Goal: Check status: Check status

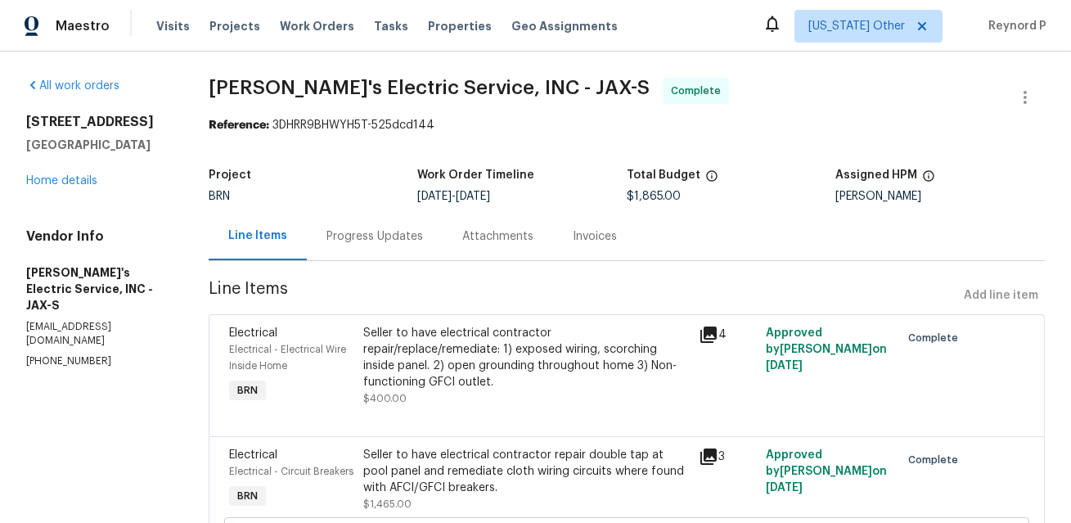
click at [378, 237] on div "Progress Updates" at bounding box center [374, 236] width 97 height 16
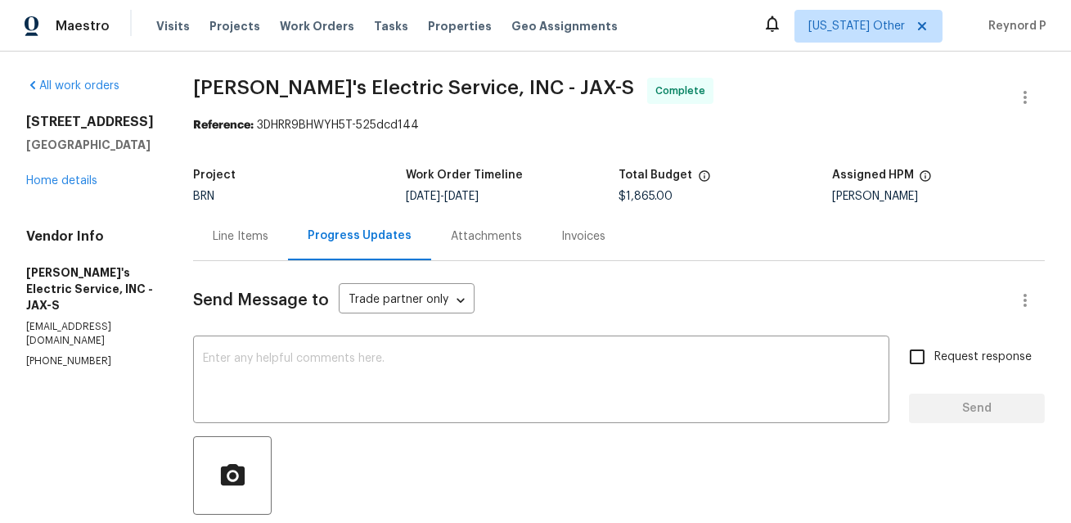
click at [223, 238] on div "Line Items" at bounding box center [241, 236] width 56 height 16
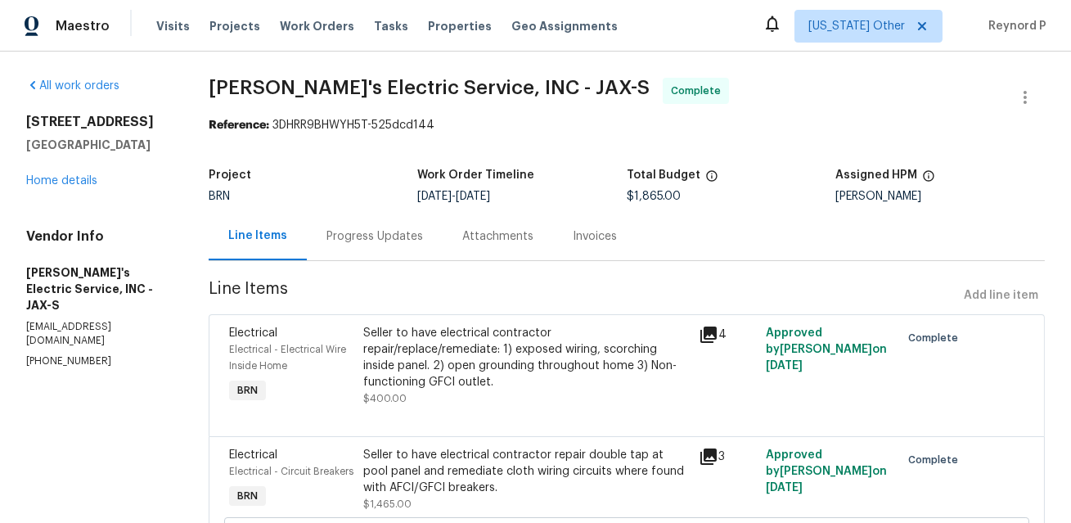
click at [387, 235] on div "Progress Updates" at bounding box center [374, 236] width 97 height 16
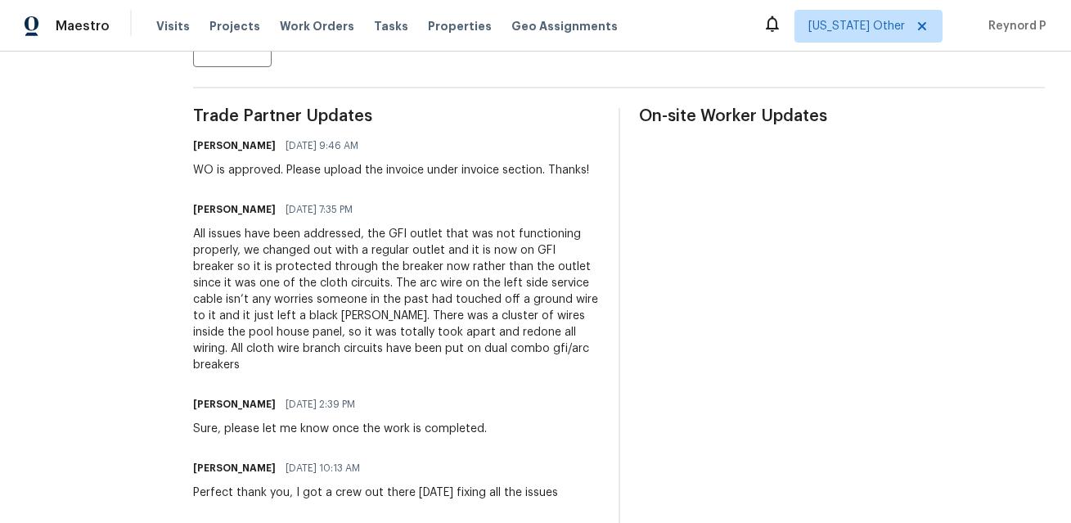
scroll to position [443, 0]
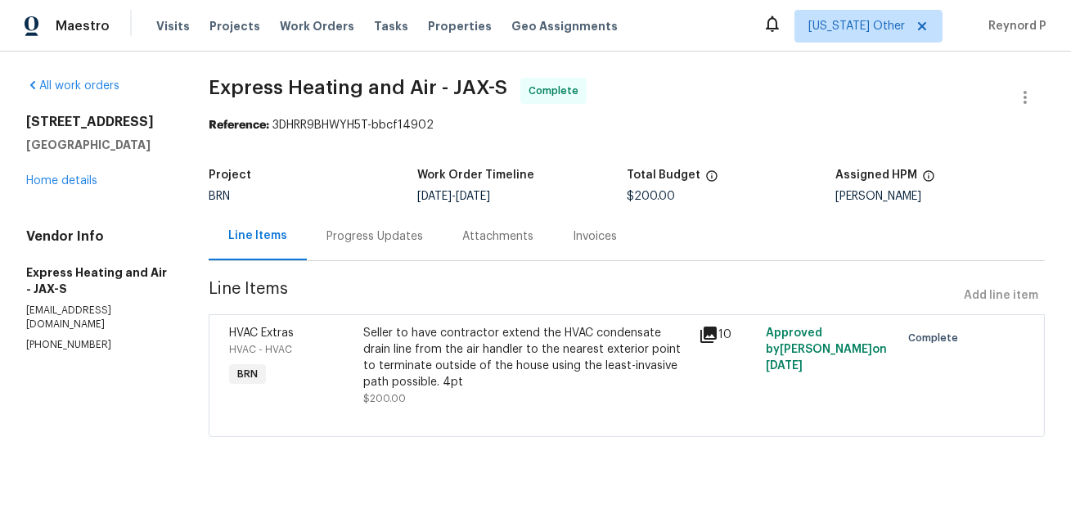
click at [358, 236] on div "Progress Updates" at bounding box center [374, 236] width 97 height 16
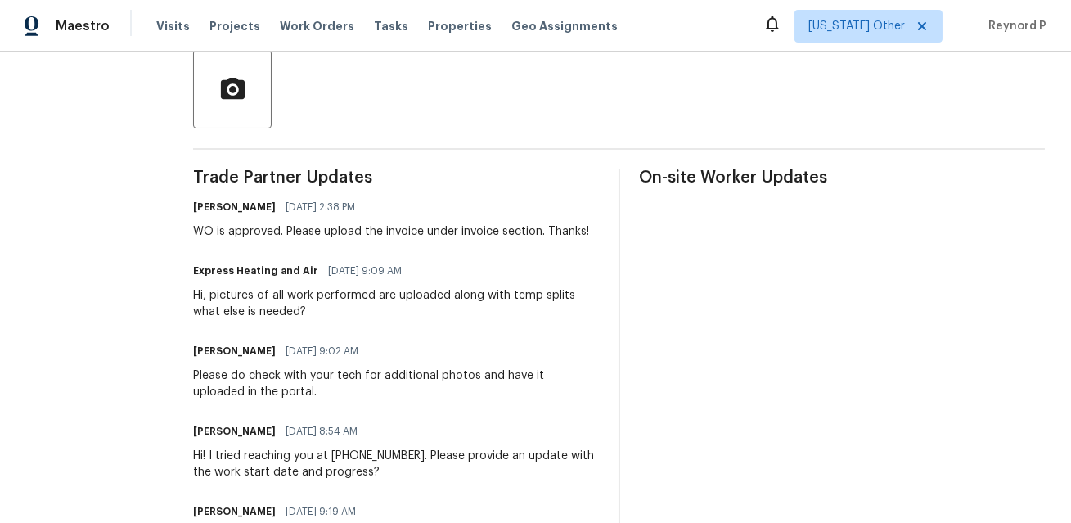
scroll to position [385, 0]
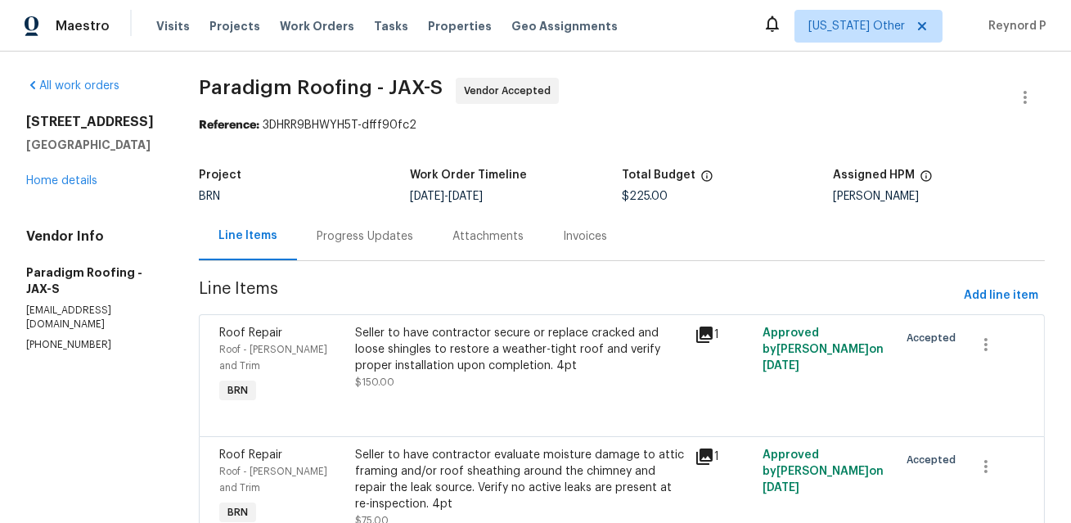
scroll to position [66, 0]
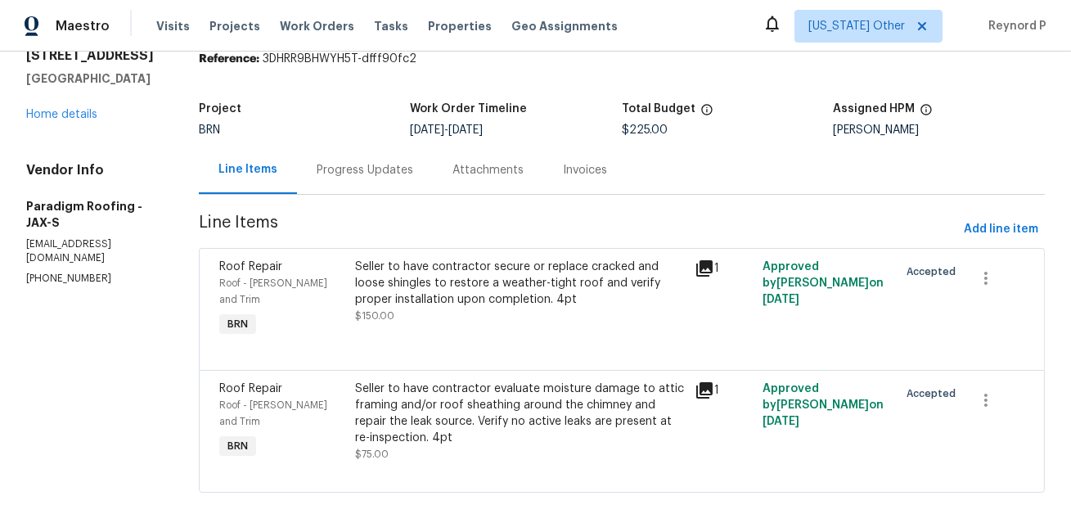
click at [362, 163] on div "Progress Updates" at bounding box center [365, 170] width 97 height 16
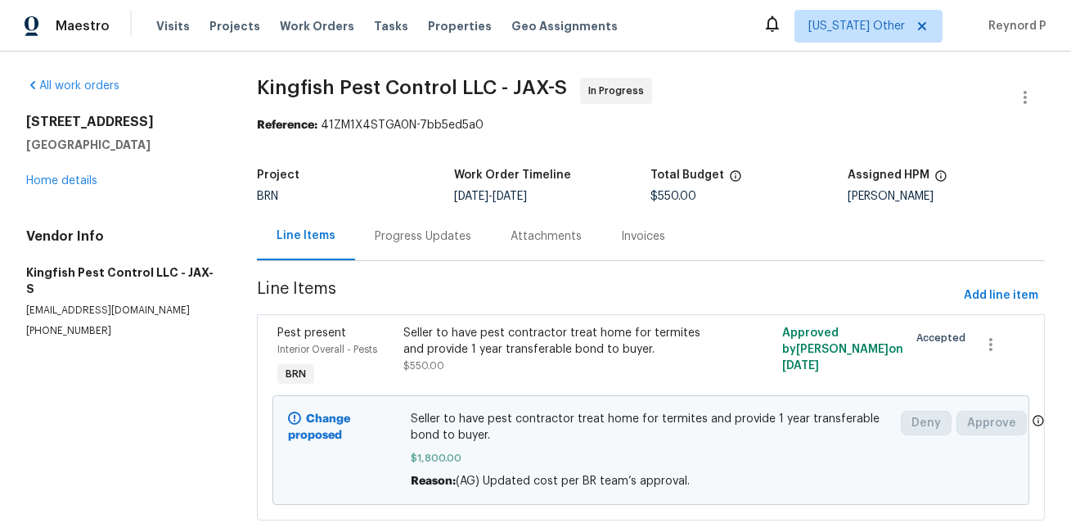
scroll to position [45, 0]
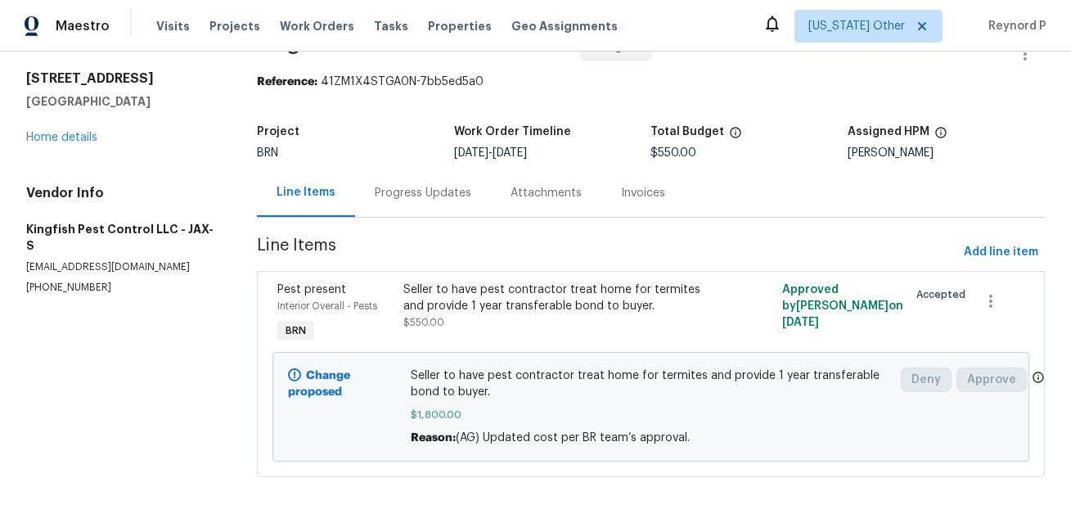
click at [411, 192] on div "Progress Updates" at bounding box center [423, 193] width 97 height 16
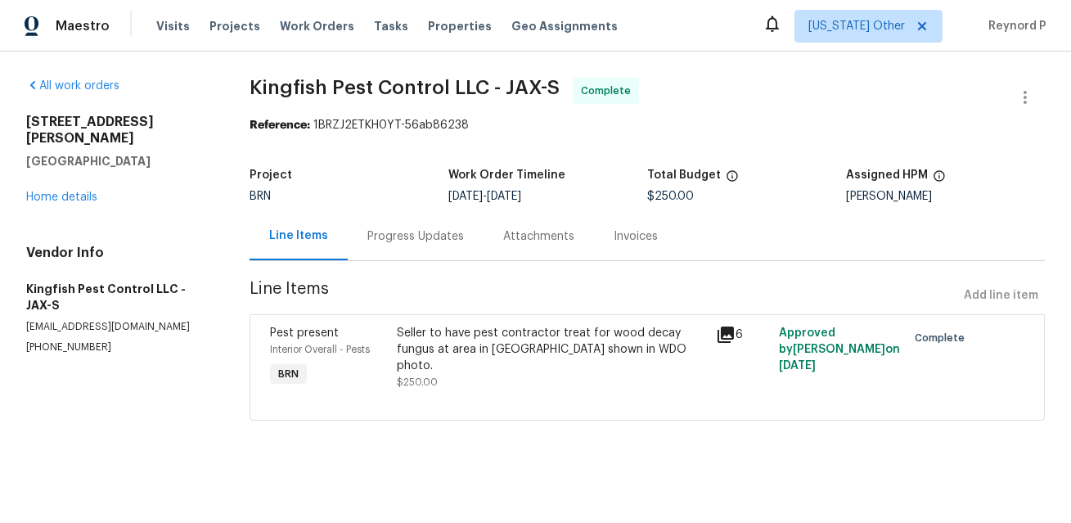
click at [400, 231] on div "Progress Updates" at bounding box center [415, 236] width 97 height 16
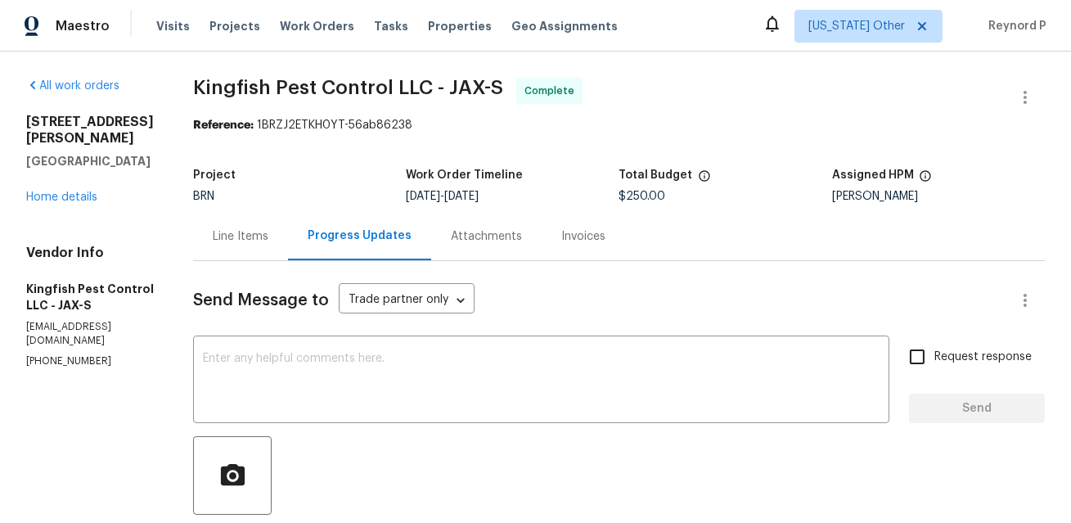
click at [235, 241] on div "Line Items" at bounding box center [241, 236] width 56 height 16
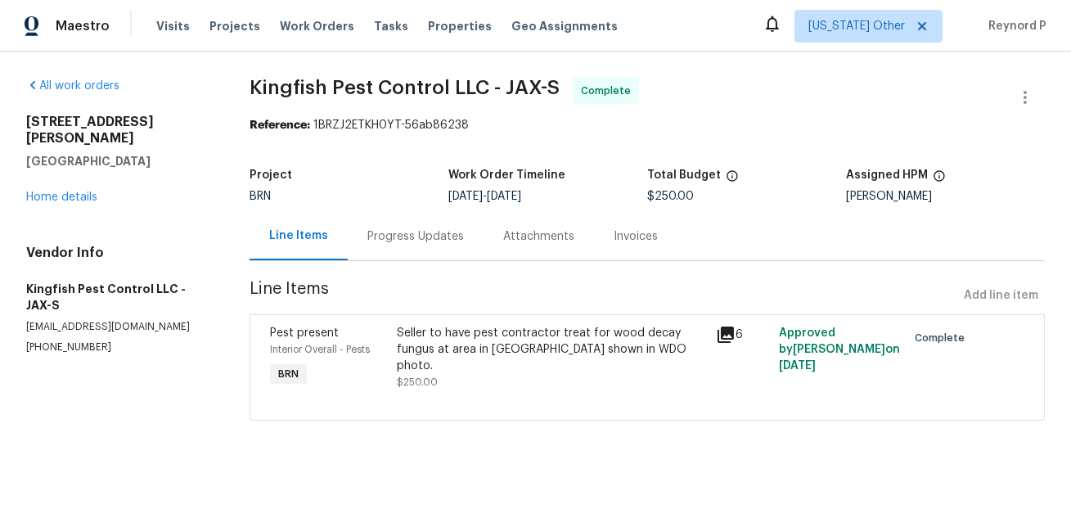
click at [456, 333] on div "Seller to have pest contractor treat for wood decay fungus at area in attic sho…" at bounding box center [551, 349] width 308 height 49
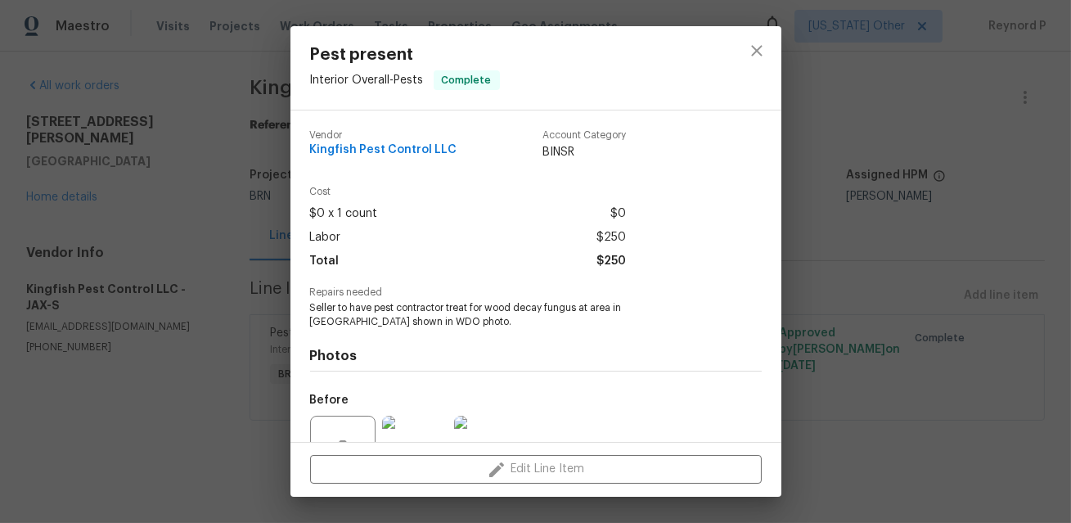
click at [428, 309] on span "Seller to have pest contractor treat for wood decay fungus at area in attic sho…" at bounding box center [513, 315] width 407 height 28
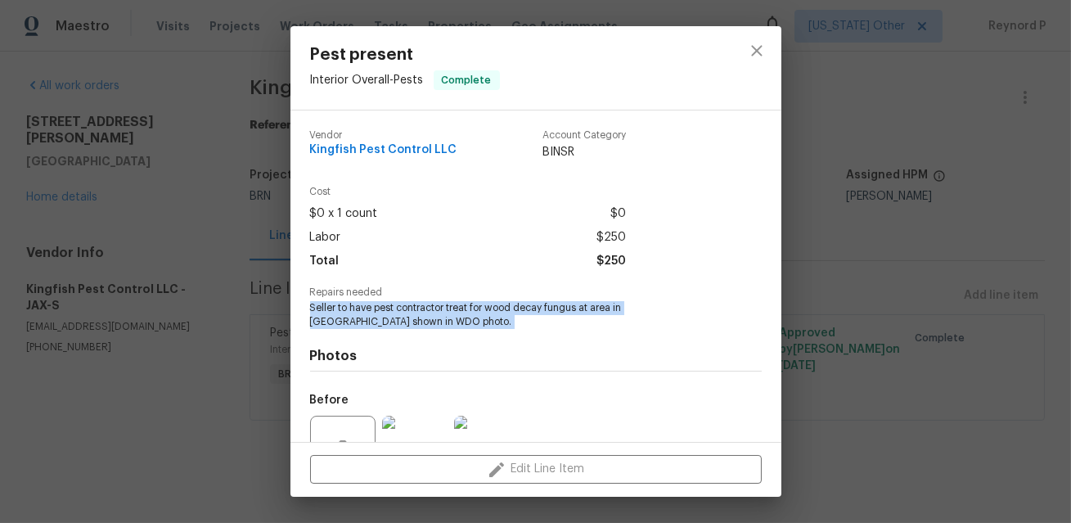
click at [428, 309] on span "Seller to have pest contractor treat for wood decay fungus at area in attic sho…" at bounding box center [513, 315] width 407 height 28
copy span "Seller to have pest contractor treat for wood decay fungus at area in attic sho…"
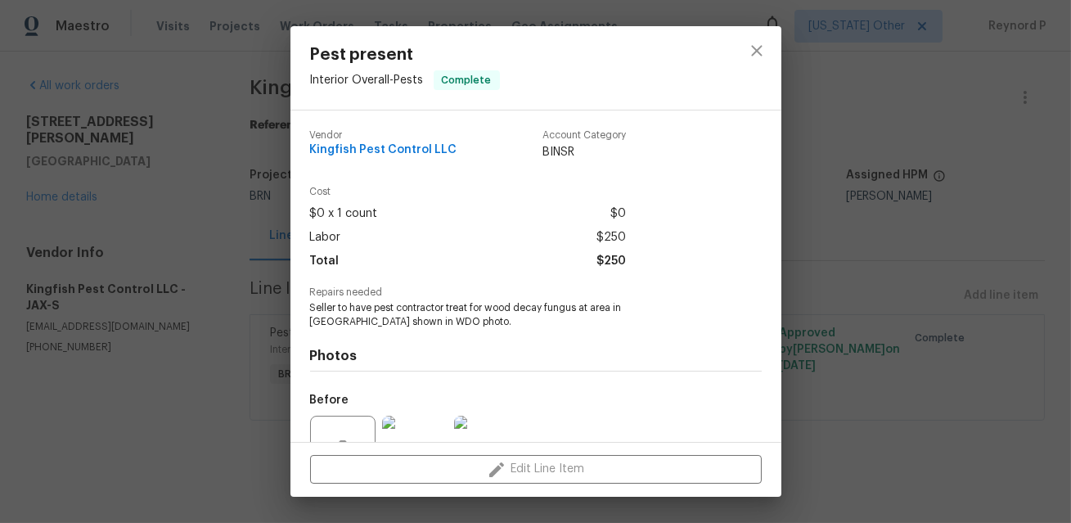
click at [808, 230] on div "Pest present Interior Overall - Pests Complete Vendor Kingfish Pest Control LLC…" at bounding box center [535, 261] width 1071 height 523
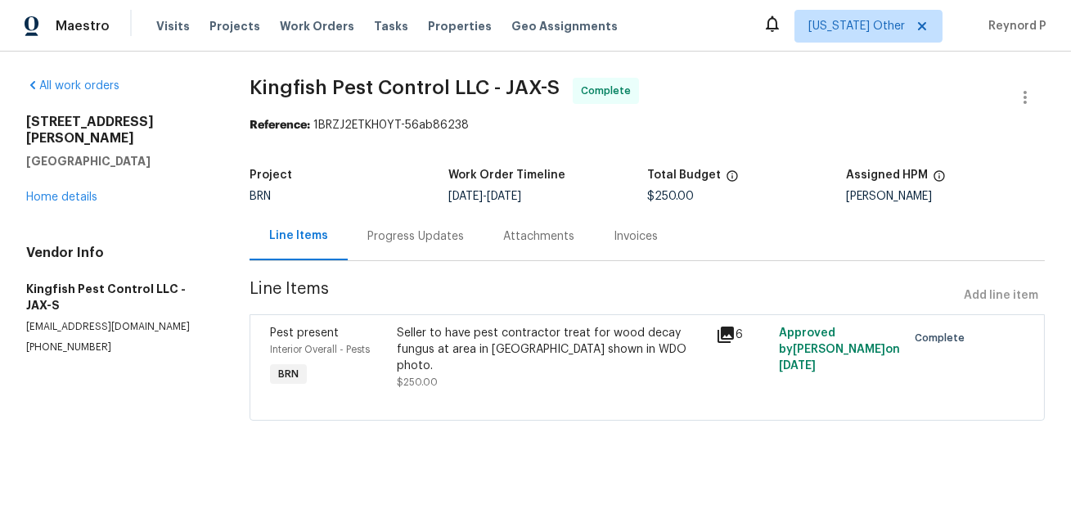
click at [427, 233] on div "Progress Updates" at bounding box center [415, 236] width 97 height 16
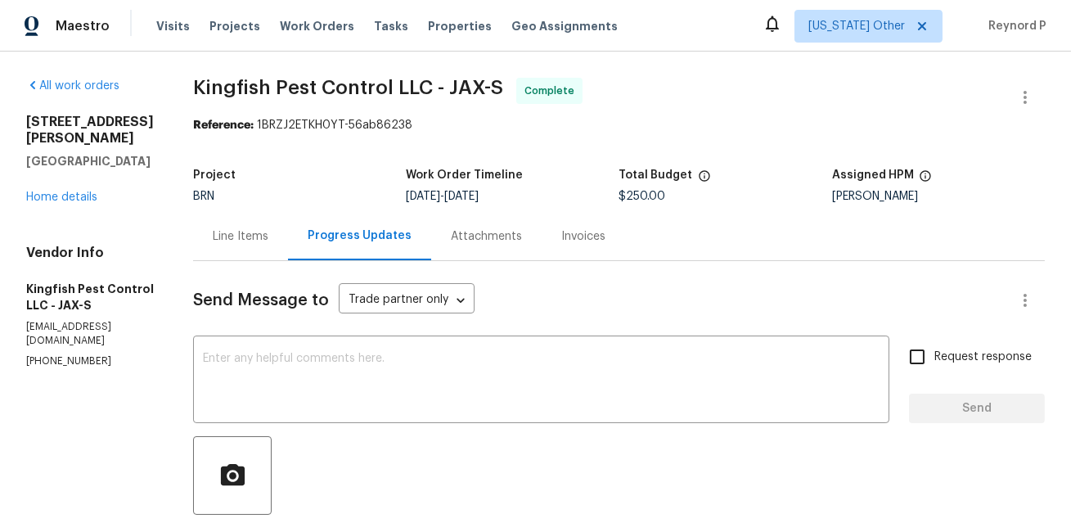
click at [223, 238] on div "Line Items" at bounding box center [241, 236] width 56 height 16
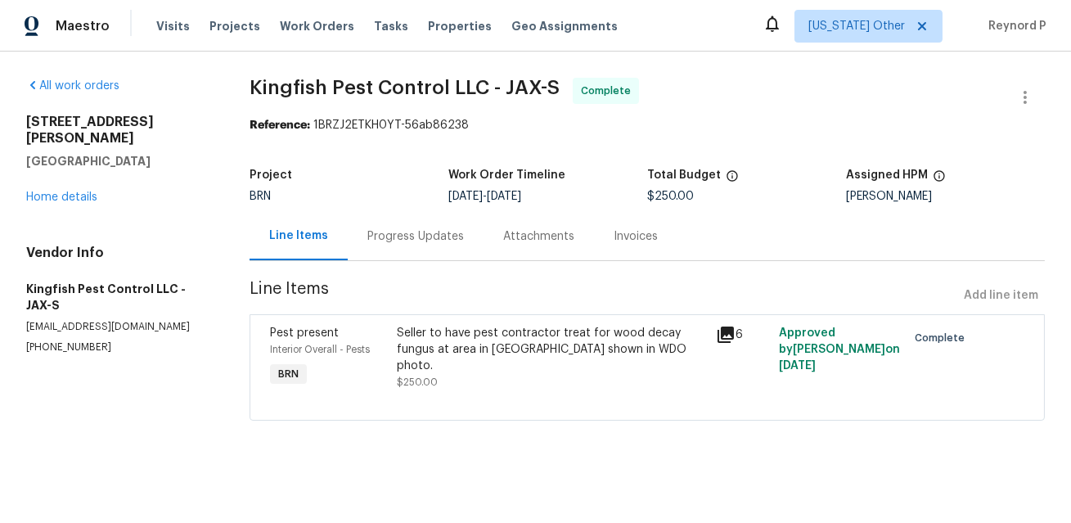
click at [475, 349] on div "Seller to have pest contractor treat for wood decay fungus at area in attic sho…" at bounding box center [551, 349] width 308 height 49
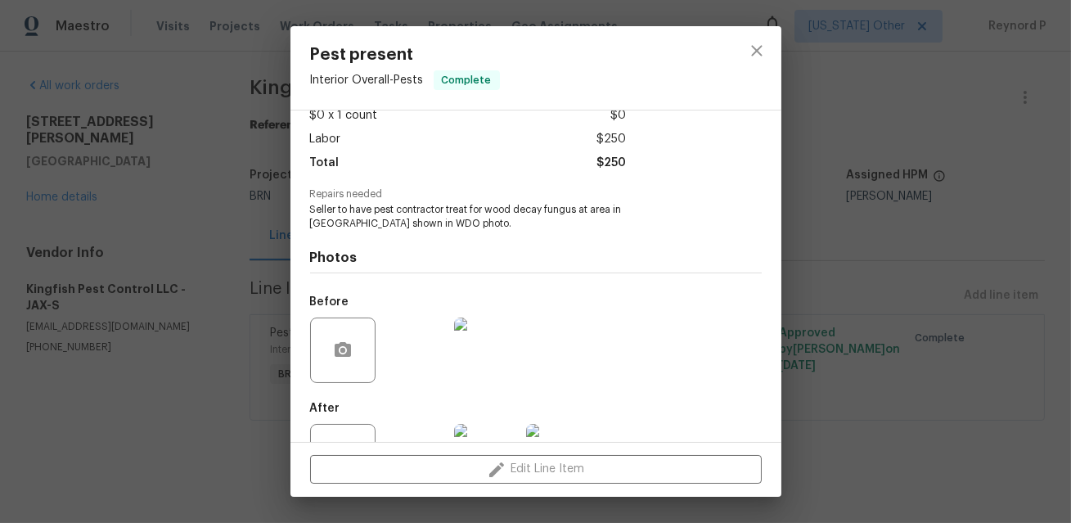
scroll to position [164, 0]
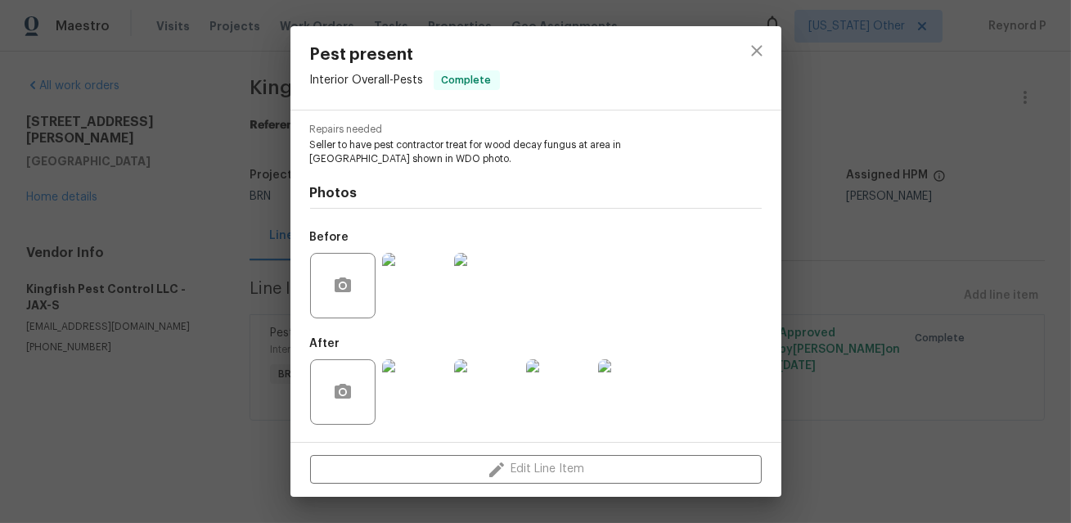
click at [236, 435] on div "Pest present Interior Overall - Pests Complete Vendor Kingfish Pest Control LLC…" at bounding box center [535, 261] width 1071 height 523
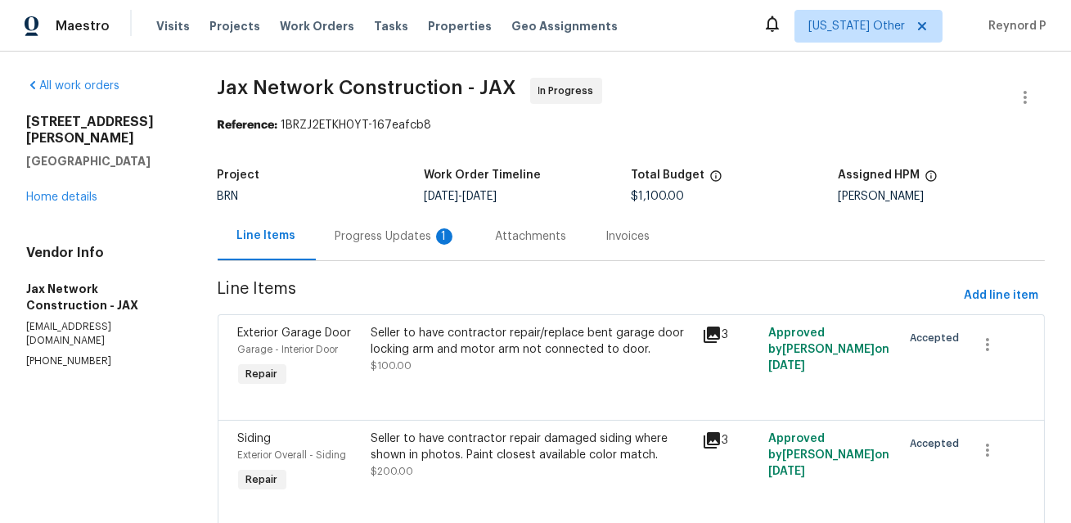
click at [385, 227] on div "Progress Updates 1" at bounding box center [396, 236] width 160 height 48
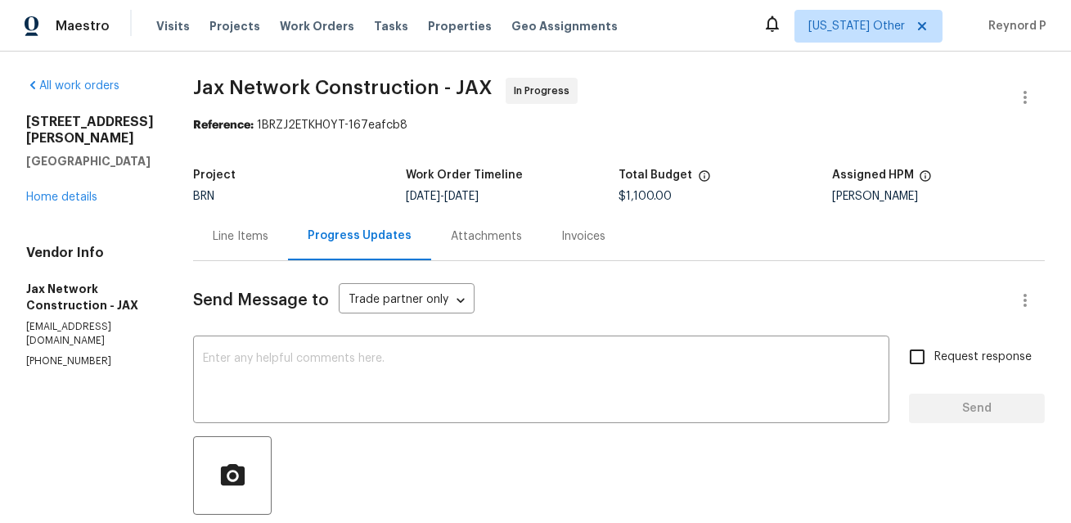
click at [251, 236] on div "Line Items" at bounding box center [241, 236] width 56 height 16
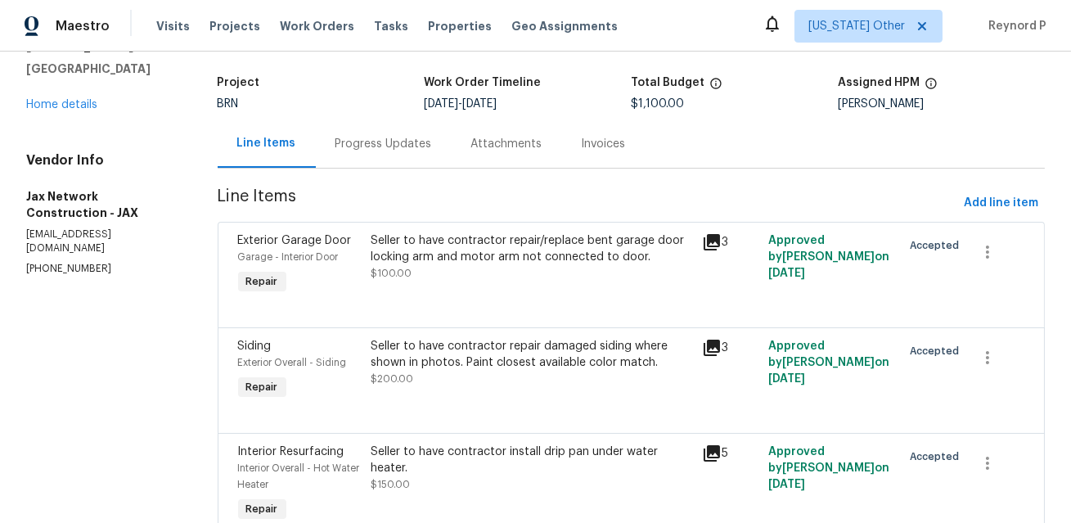
scroll to position [141, 0]
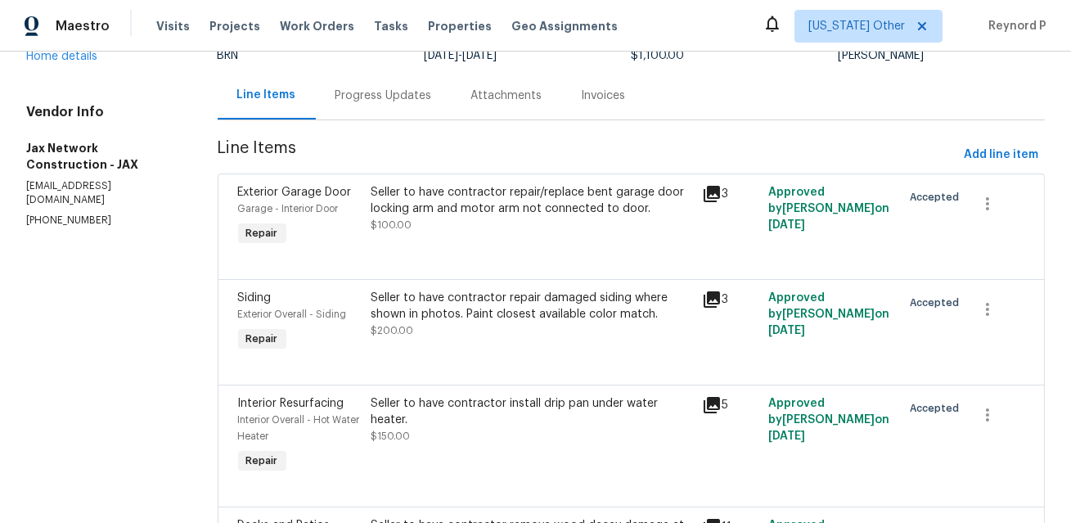
click at [556, 209] on div "Seller to have contractor repair/replace bent garage door locking arm and motor…" at bounding box center [532, 200] width 322 height 33
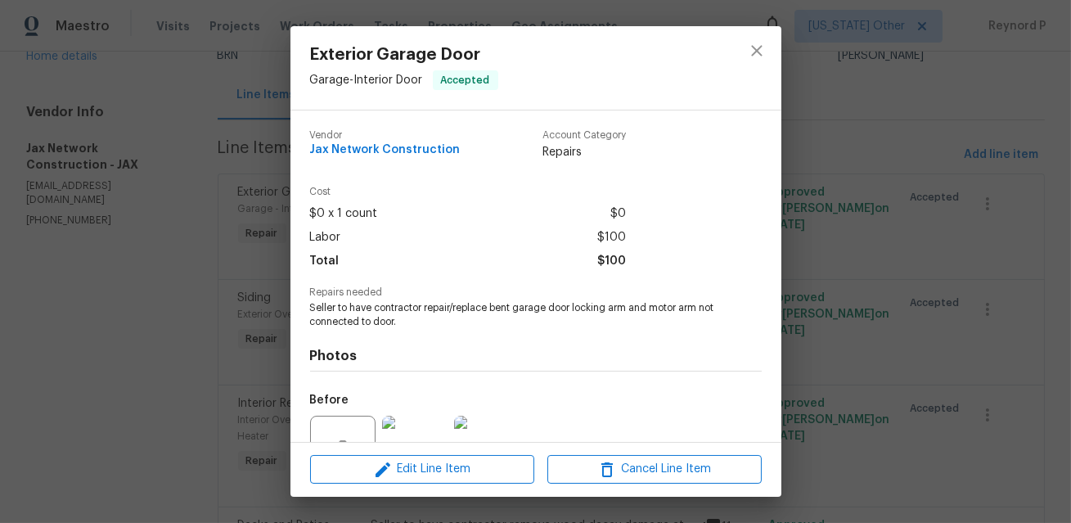
click at [165, 295] on div "Exterior Garage Door Garage - Interior Door Accepted Vendor Jax Network Constru…" at bounding box center [535, 261] width 1071 height 523
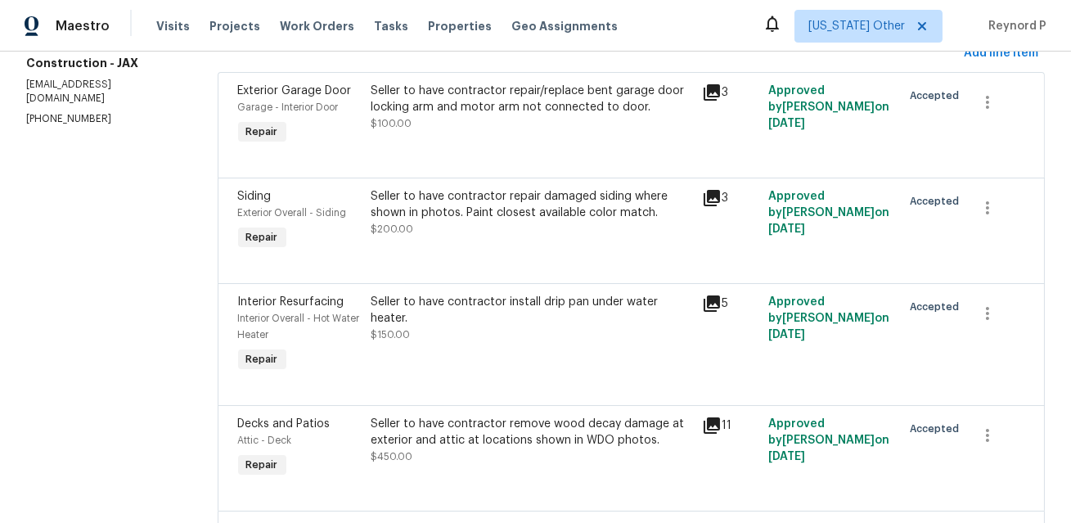
scroll to position [270, 0]
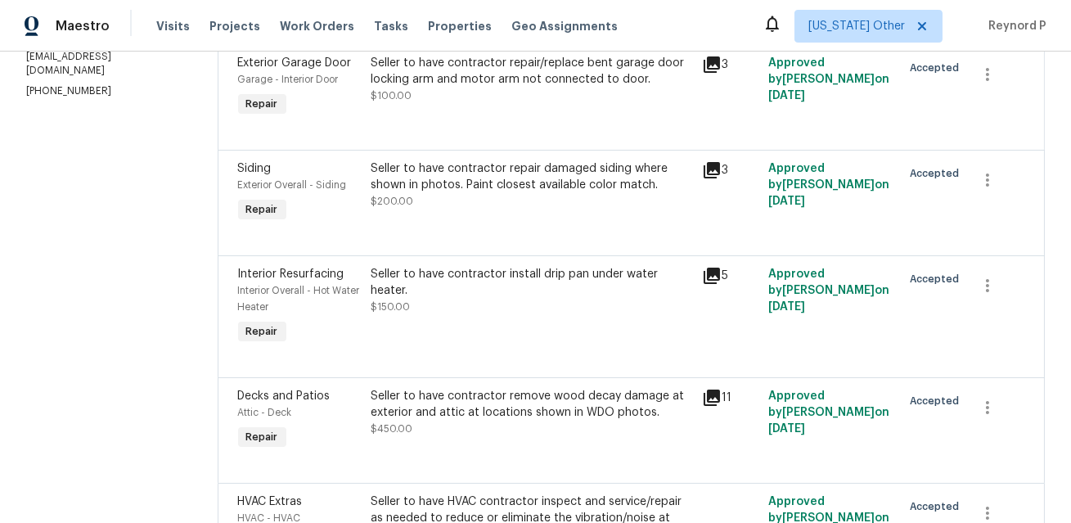
click at [472, 202] on div "Seller to have contractor repair damaged siding where shown in photos. Paint cl…" at bounding box center [532, 184] width 322 height 49
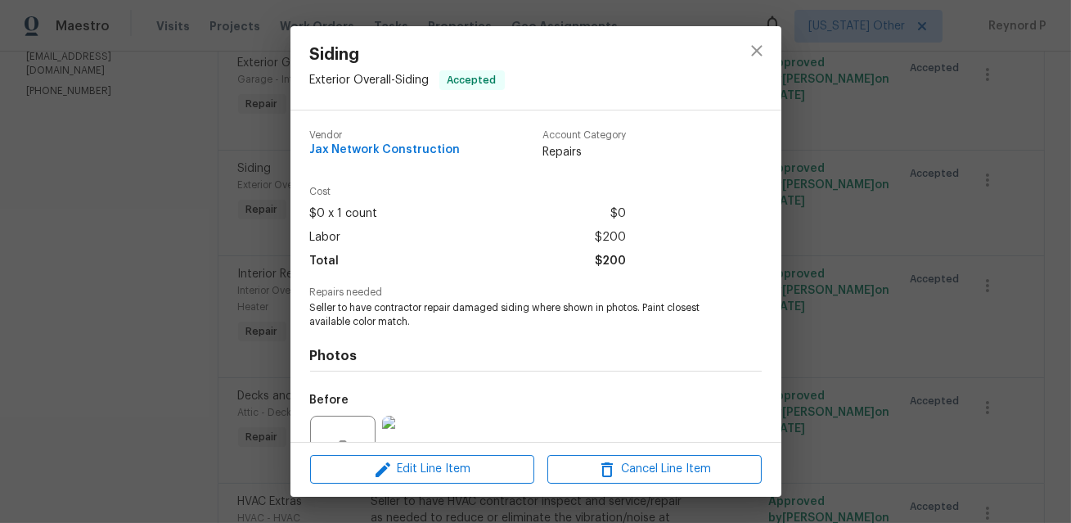
click at [143, 313] on div "Siding Exterior Overall - Siding Accepted Vendor Jax Network Construction Accou…" at bounding box center [535, 261] width 1071 height 523
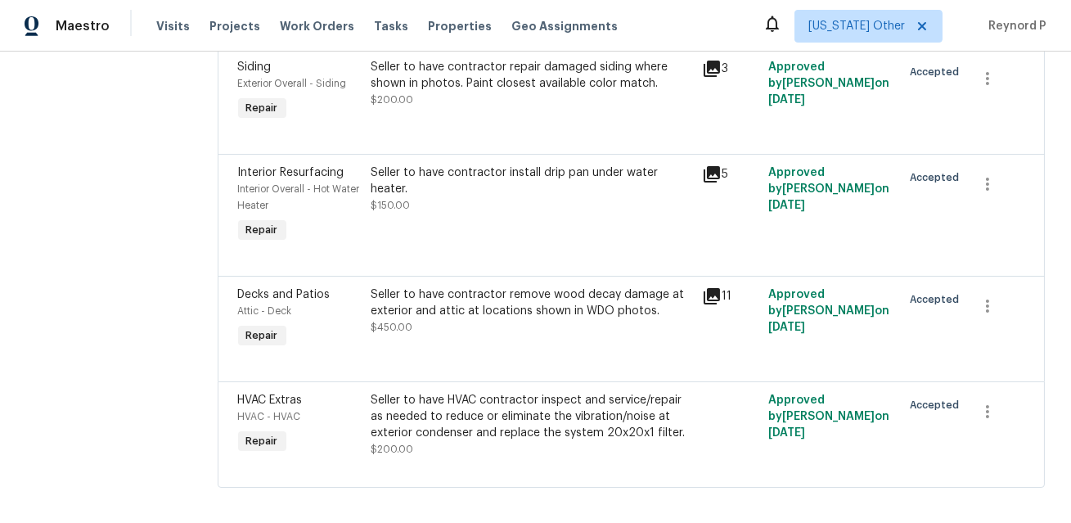
scroll to position [385, 0]
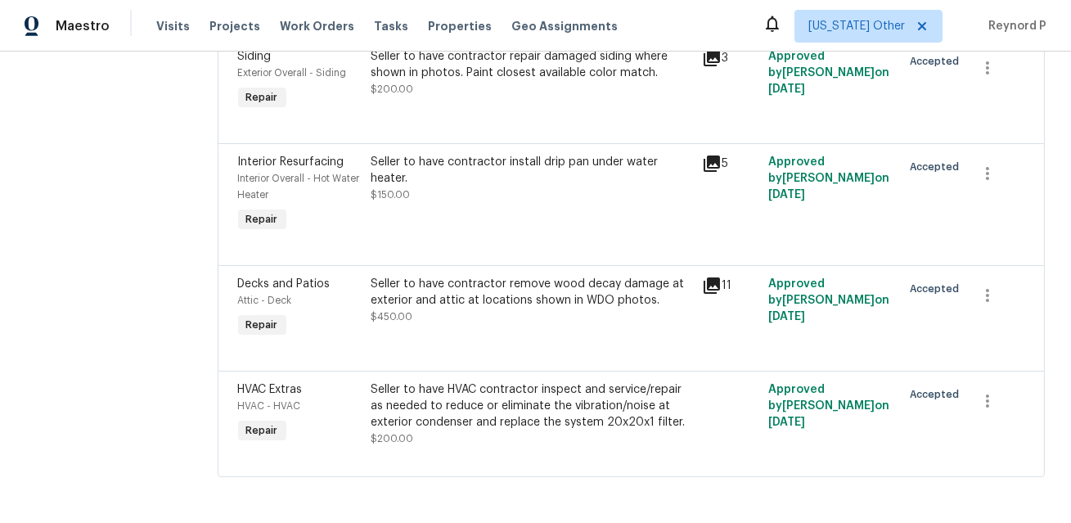
click at [427, 182] on div "Seller to have contractor install drip pan under water heater." at bounding box center [532, 170] width 322 height 33
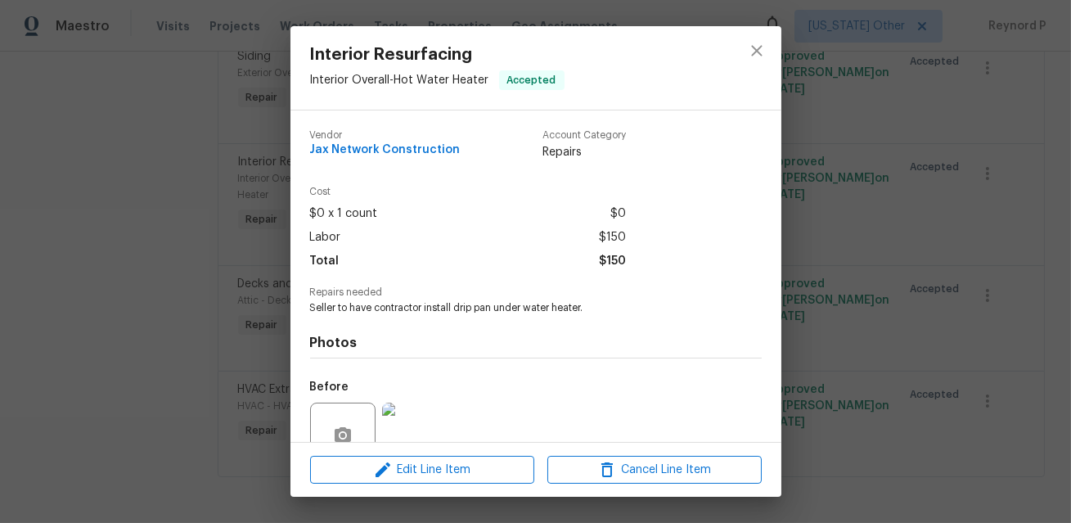
click at [182, 263] on div "Interior Resurfacing Interior Overall - Hot Water Heater Accepted Vendor Jax Ne…" at bounding box center [535, 261] width 1071 height 523
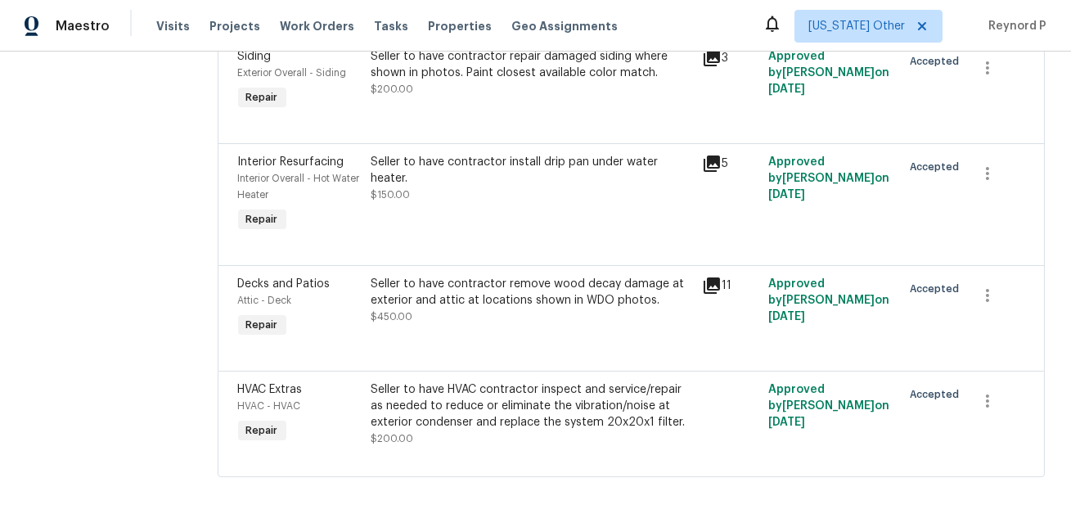
click at [460, 304] on div "Seller to have contractor remove wood decay damage at exterior and attic at loc…" at bounding box center [532, 292] width 322 height 33
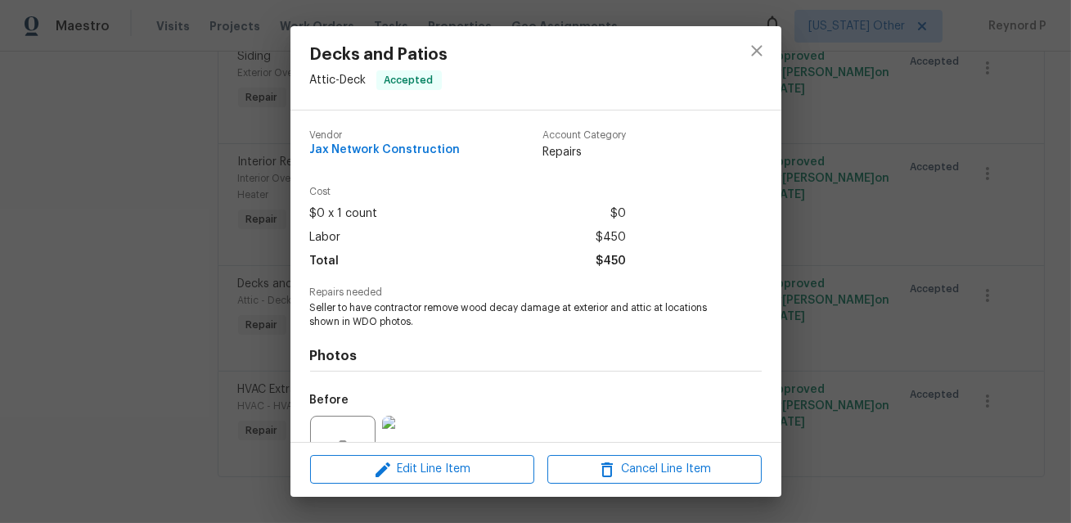
click at [122, 320] on div "Decks and Patios Attic - Deck Accepted Vendor Jax Network Construction Account …" at bounding box center [535, 261] width 1071 height 523
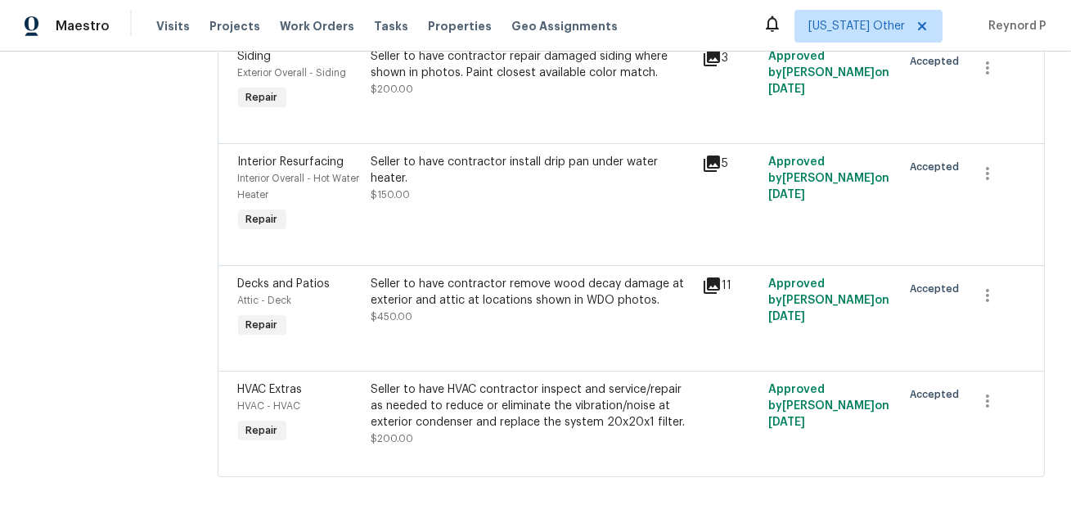
click at [416, 388] on div "Seller to have HVAC contractor inspect and service/repair as needed to reduce o…" at bounding box center [532, 405] width 322 height 49
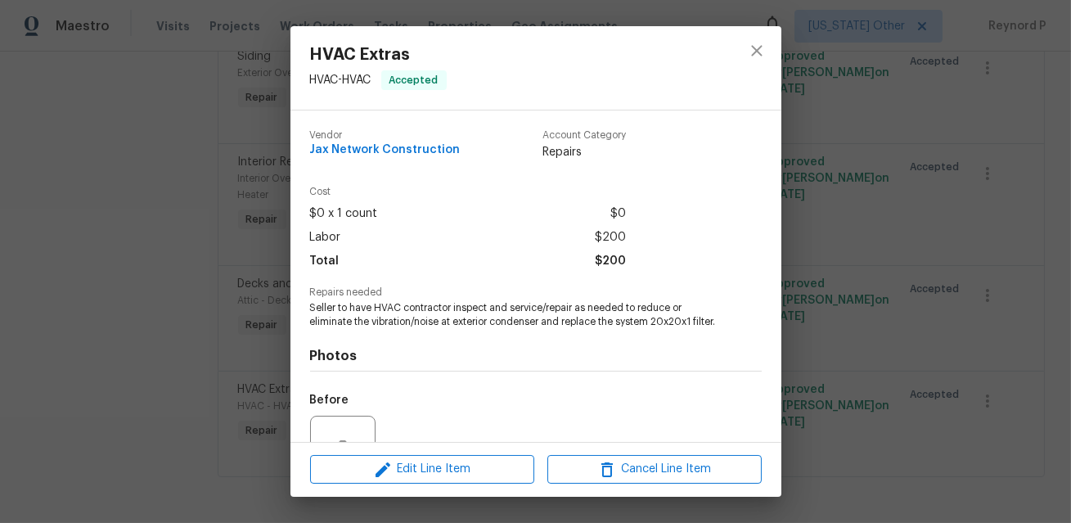
scroll to position [177, 0]
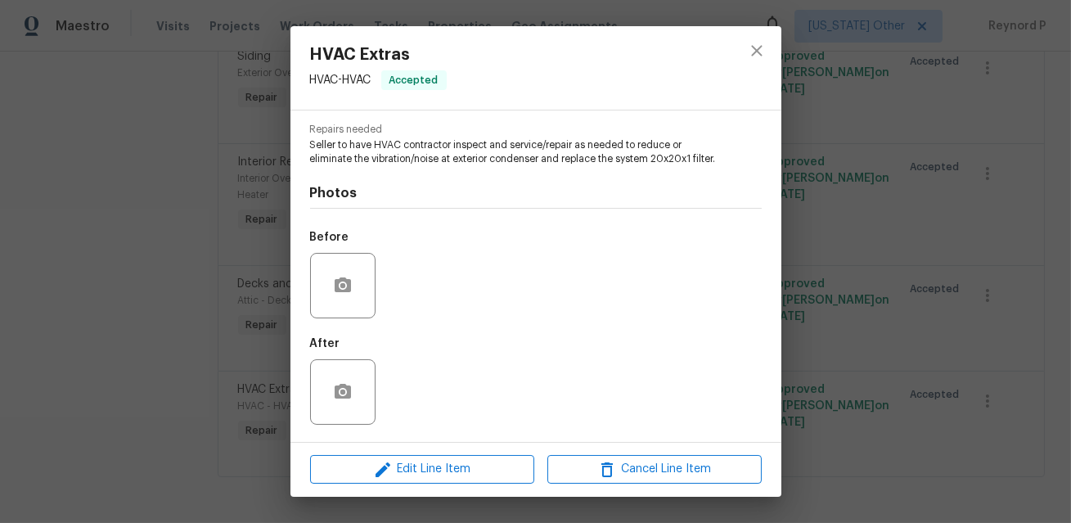
click at [171, 321] on div "HVAC Extras HVAC - HVAC Accepted Vendor Jax Network Construction Account Catego…" at bounding box center [535, 261] width 1071 height 523
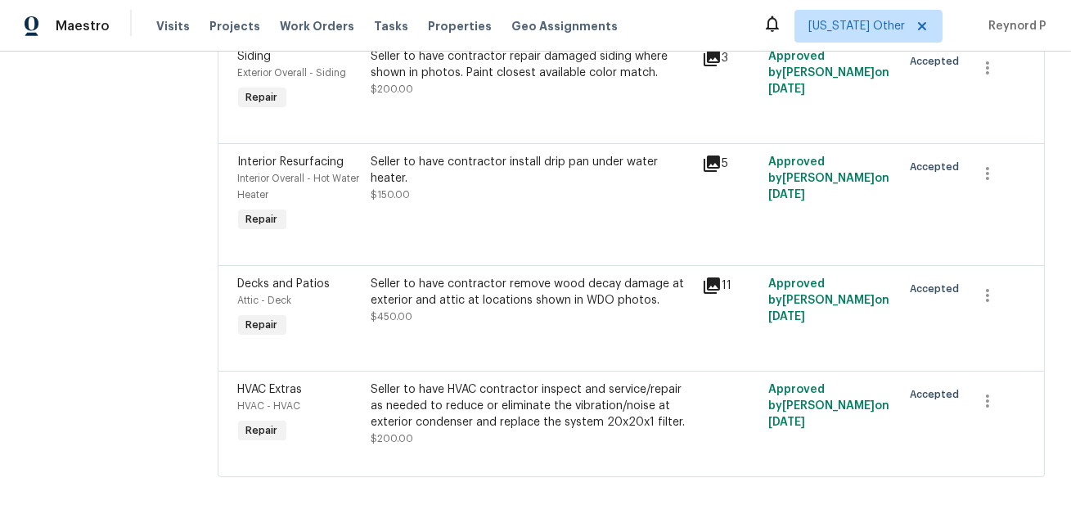
click at [574, 182] on div "Seller to have contractor install drip pan under water heater." at bounding box center [532, 170] width 322 height 33
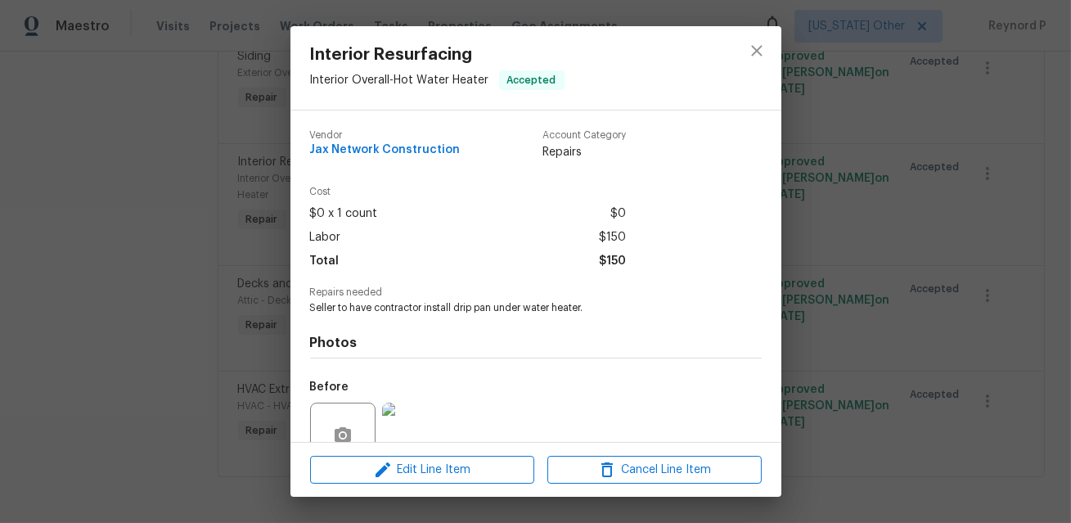
click at [162, 385] on div "Interior Resurfacing Interior Overall - Hot Water Heater Accepted Vendor Jax Ne…" at bounding box center [535, 261] width 1071 height 523
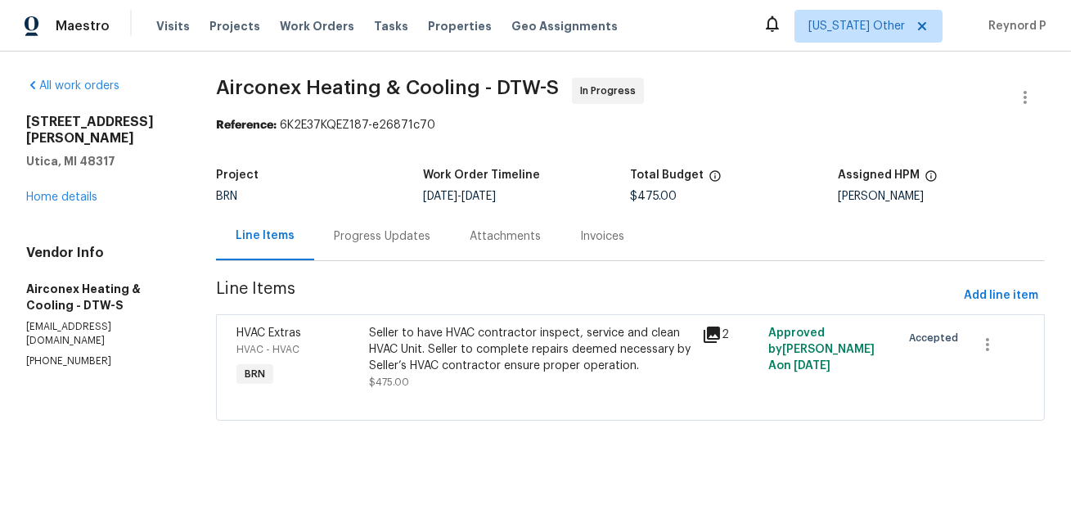
click at [434, 353] on div "Seller to have HVAC contractor inspect, service and clean HVAC Unit. Seller to …" at bounding box center [530, 349] width 322 height 49
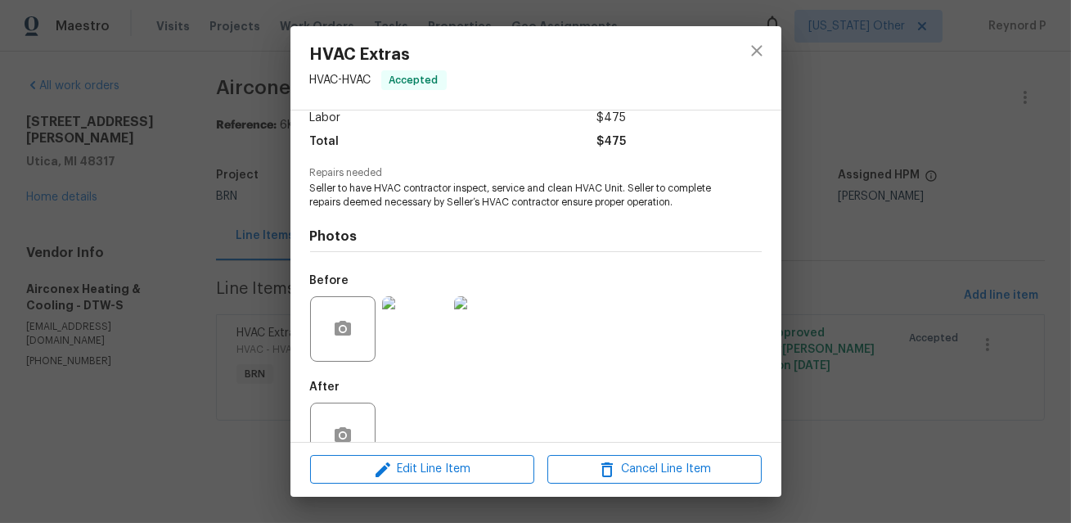
scroll to position [164, 0]
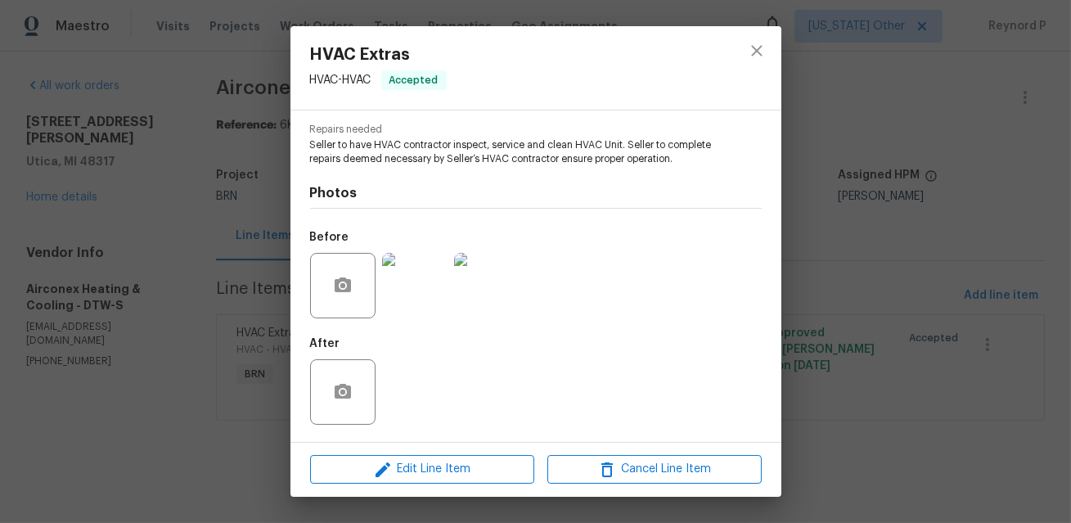
click at [227, 341] on div "HVAC Extras HVAC - HVAC Accepted Vendor Airconex Heating & Cooling Account Cate…" at bounding box center [535, 261] width 1071 height 523
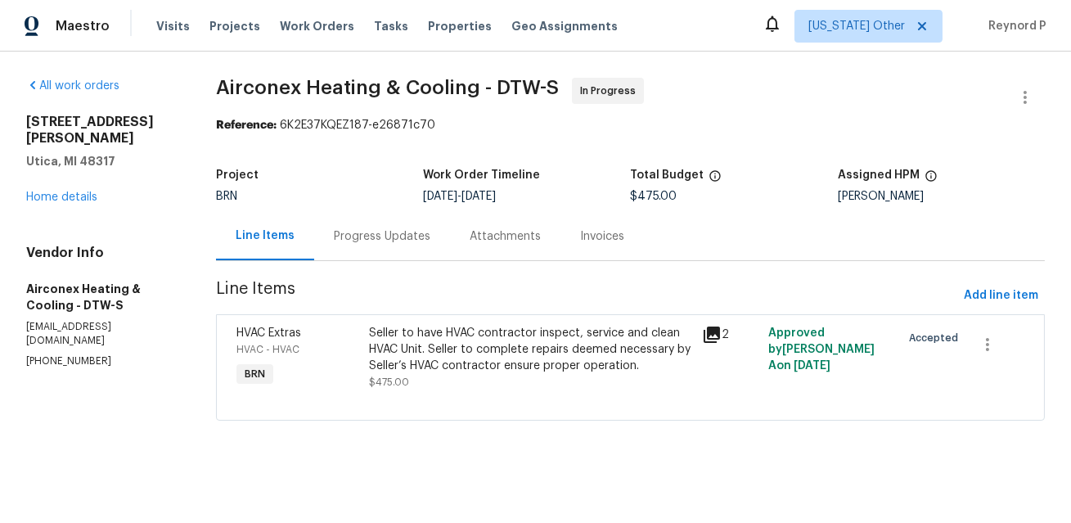
click at [365, 242] on div "Progress Updates" at bounding box center [382, 236] width 97 height 16
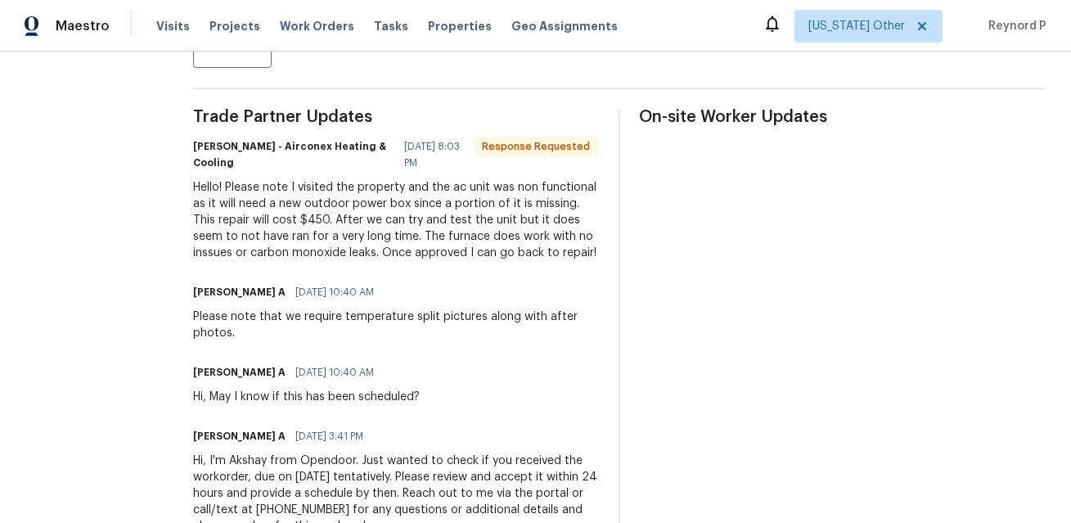
scroll to position [417, 0]
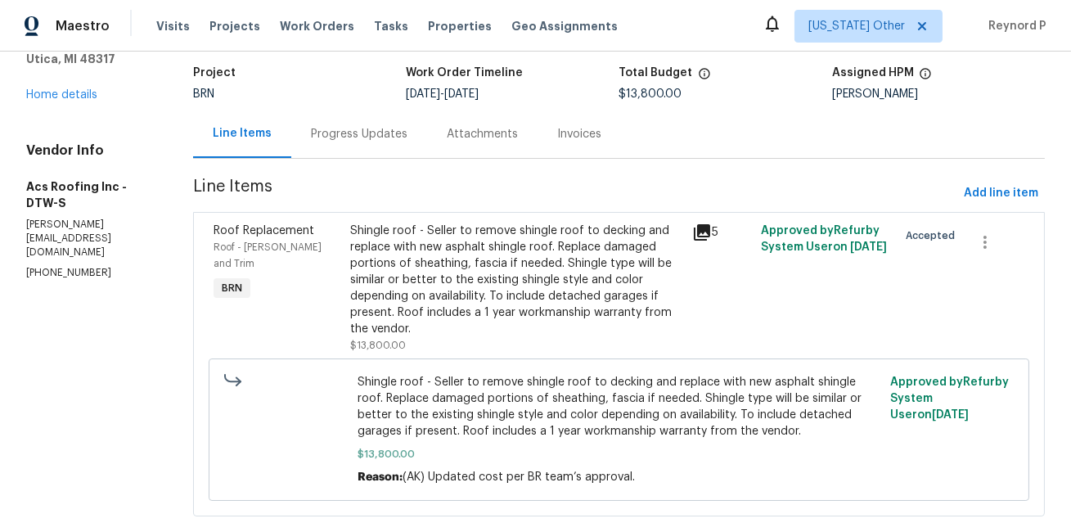
scroll to position [143, 0]
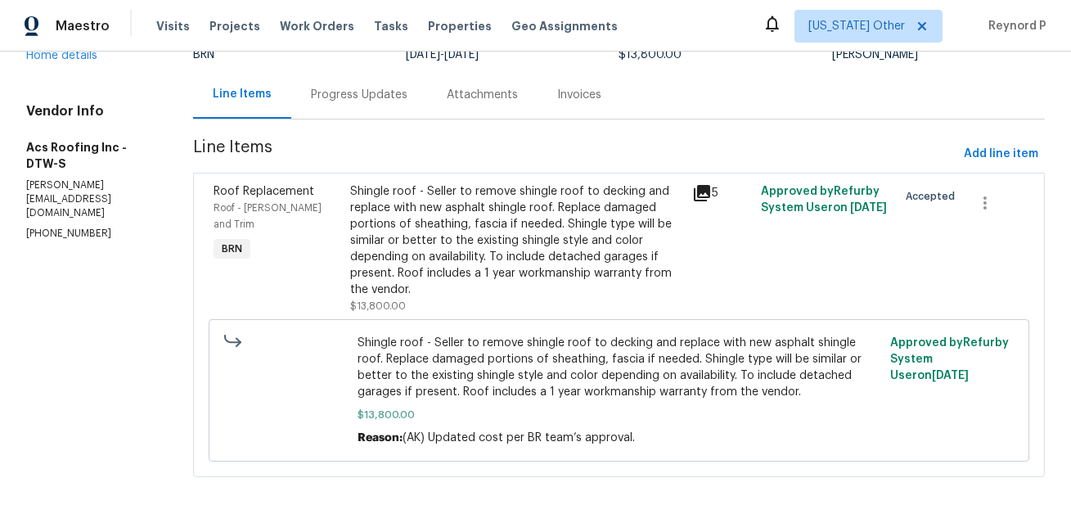
click at [448, 248] on div "Shingle roof - Seller to remove shingle roof to decking and replace with new as…" at bounding box center [516, 240] width 332 height 115
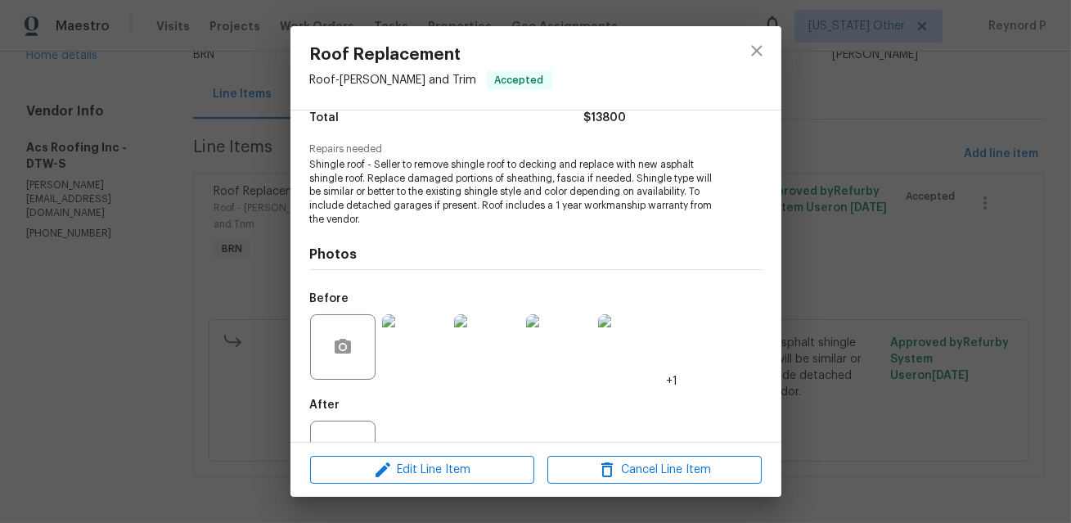
scroll to position [205, 0]
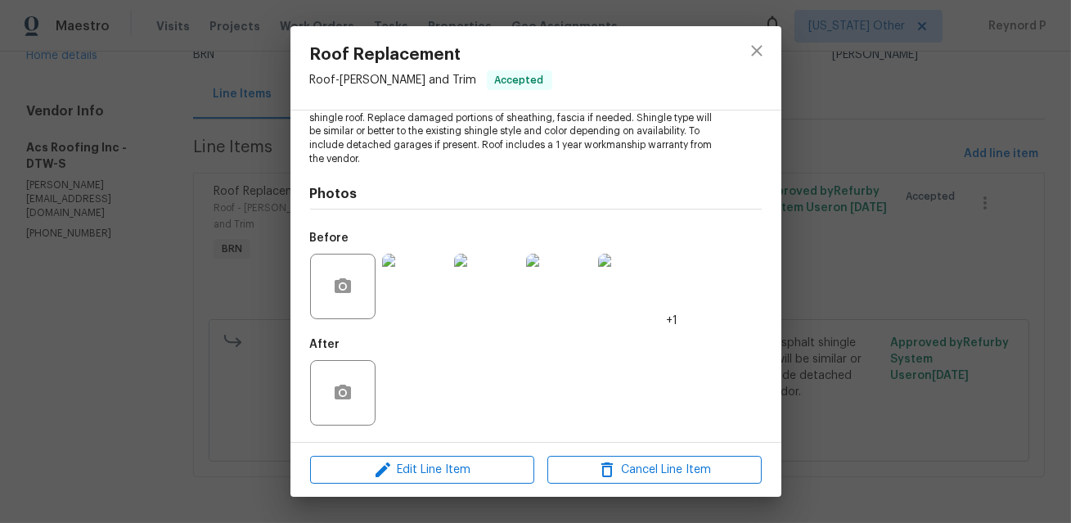
click at [186, 332] on div "Roof Replacement Roof - Eaves and Trim Accepted Vendor Acs Roofing Inc Account …" at bounding box center [535, 261] width 1071 height 523
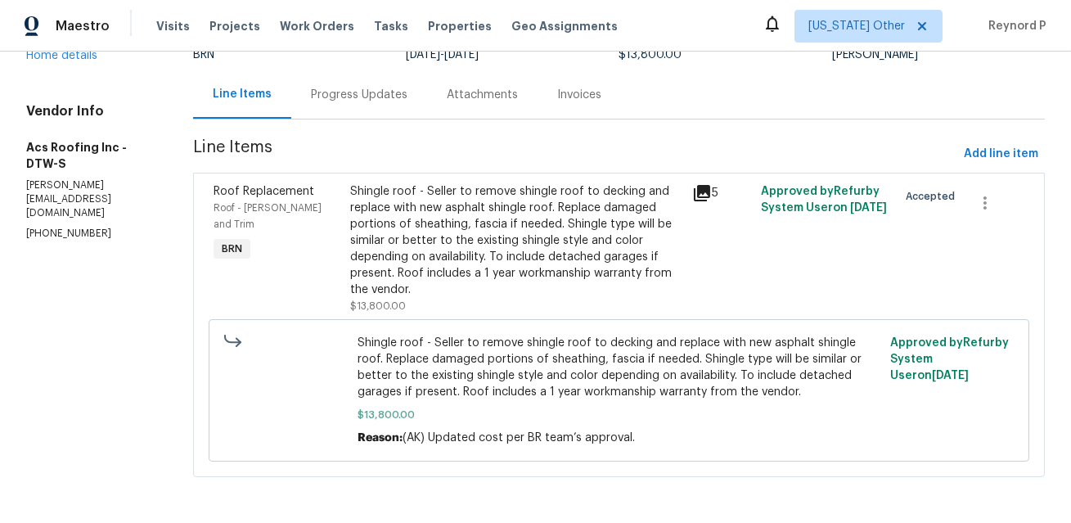
click at [313, 88] on div "Progress Updates" at bounding box center [359, 95] width 97 height 16
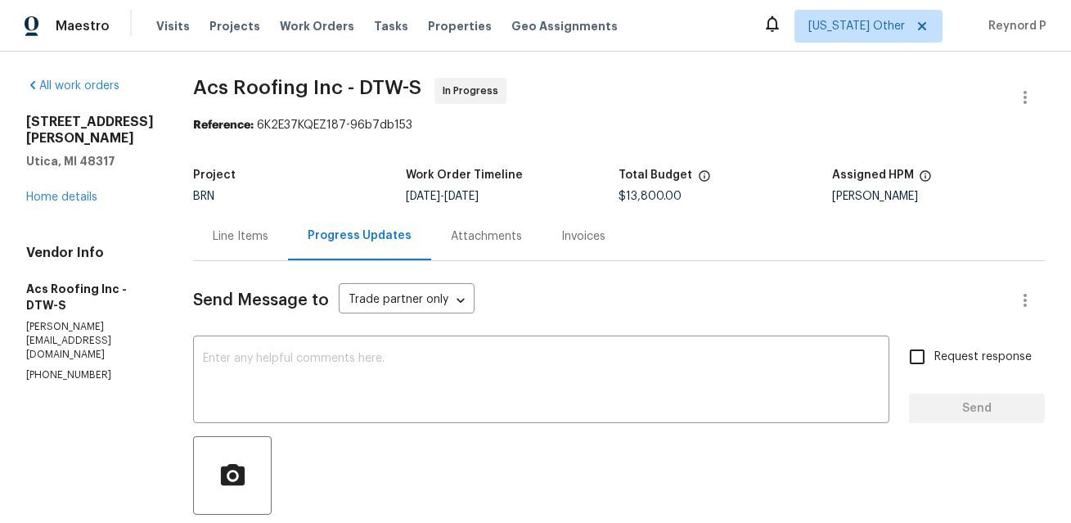
click at [221, 250] on div "Line Items" at bounding box center [240, 236] width 95 height 48
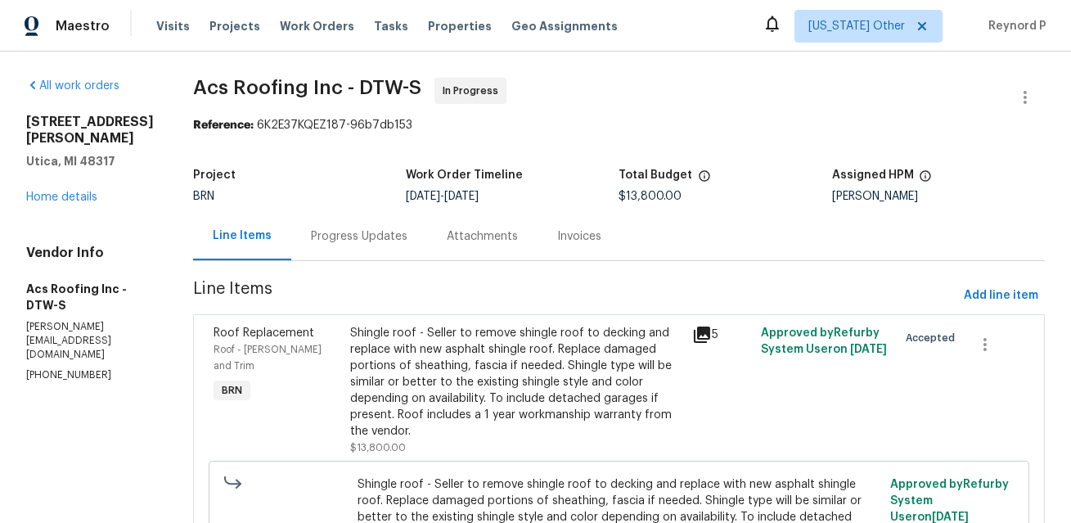
click at [499, 348] on div "Shingle roof - Seller to remove shingle roof to decking and replace with new as…" at bounding box center [516, 382] width 332 height 115
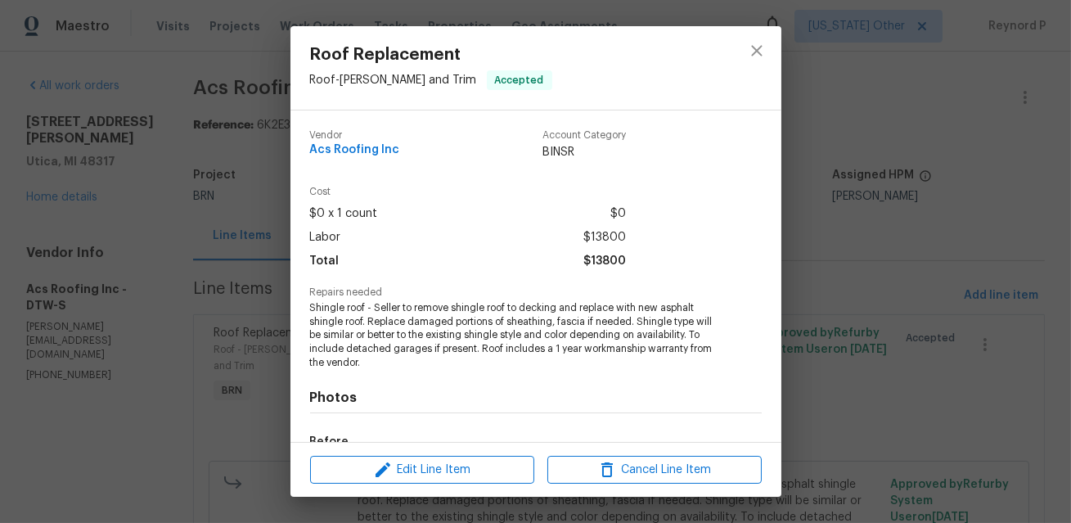
scroll to position [205, 0]
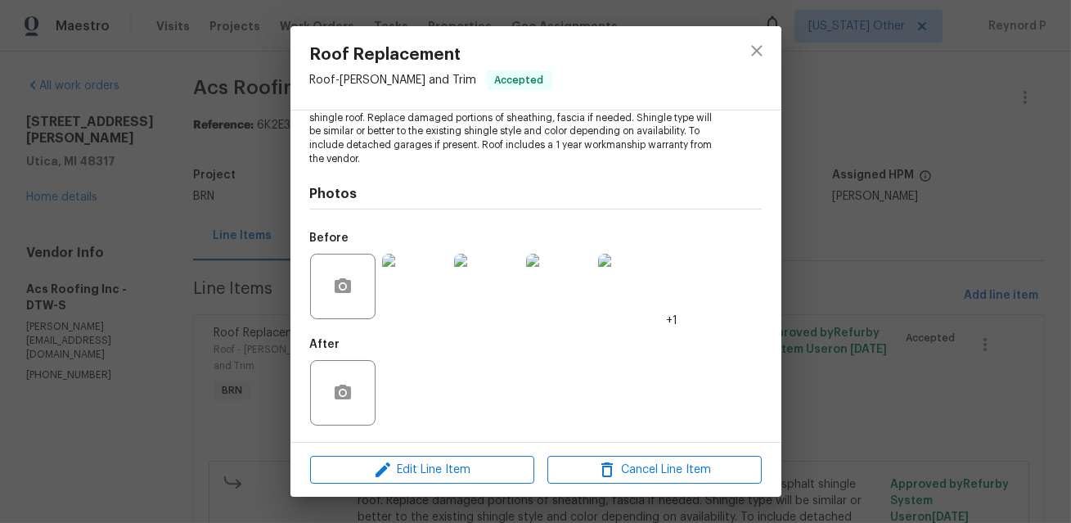
click at [200, 412] on div "Roof Replacement Roof - Eaves and Trim Accepted Vendor Acs Roofing Inc Account …" at bounding box center [535, 261] width 1071 height 523
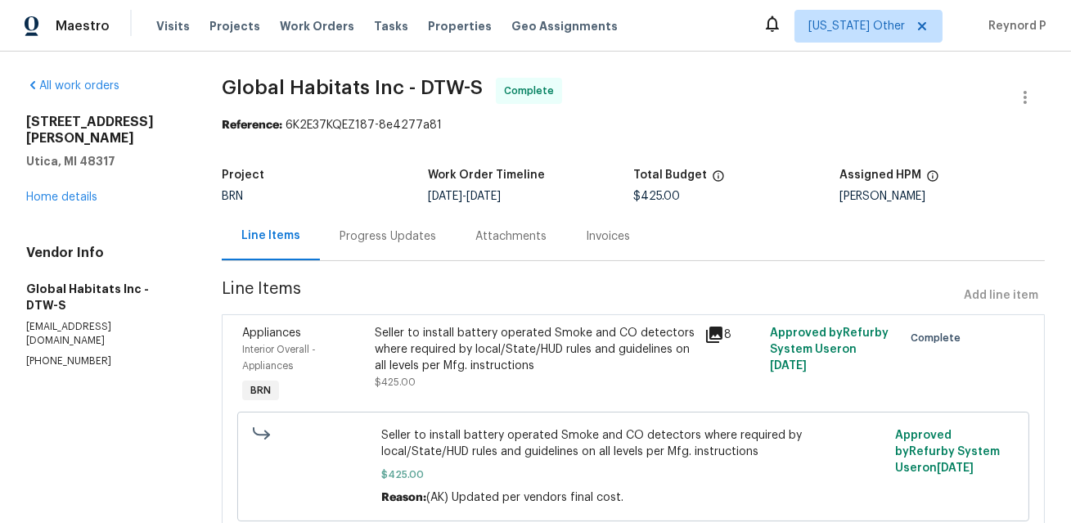
scroll to position [62, 0]
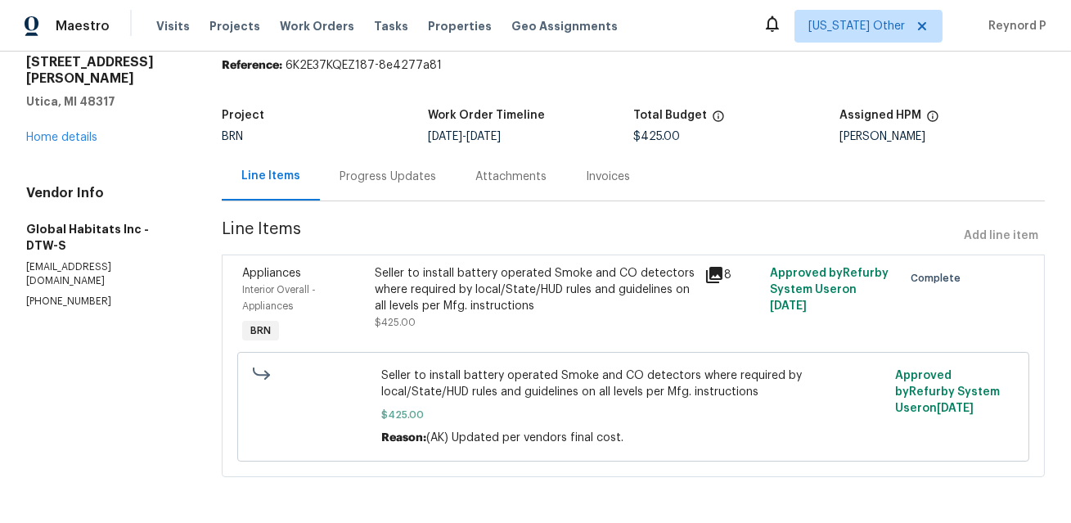
click at [449, 285] on div "Seller to install battery operated Smoke and CO detectors where required by loc…" at bounding box center [535, 289] width 320 height 49
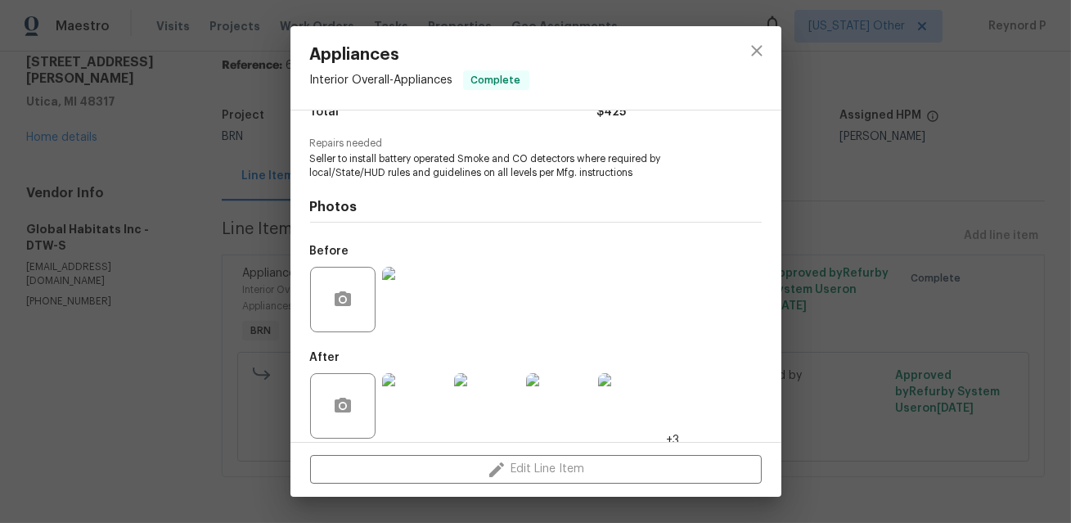
scroll to position [164, 0]
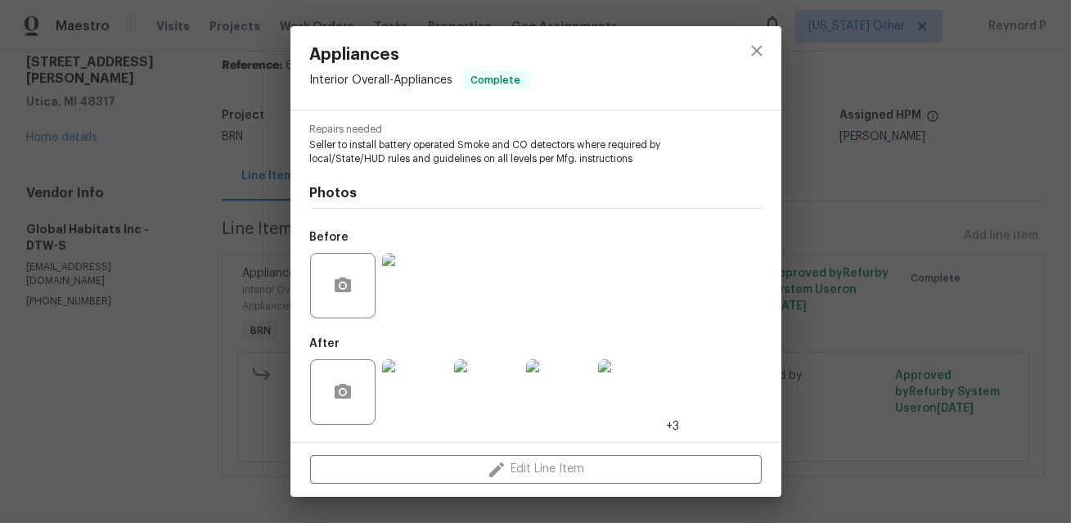
click at [132, 365] on div "Appliances Interior Overall - Appliances Complete Vendor Global Habitats Inc Ac…" at bounding box center [535, 261] width 1071 height 523
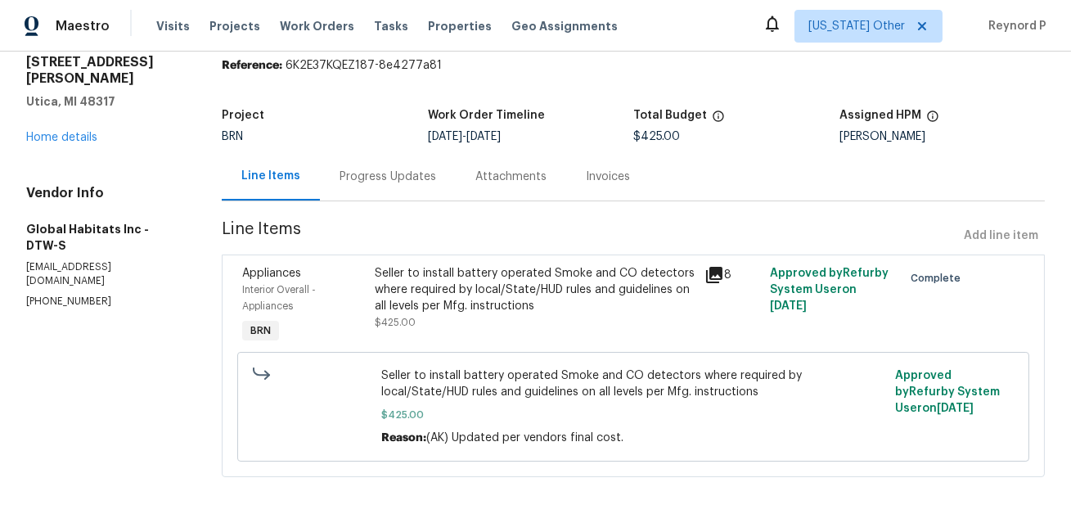
click at [380, 175] on div "Progress Updates" at bounding box center [388, 177] width 97 height 16
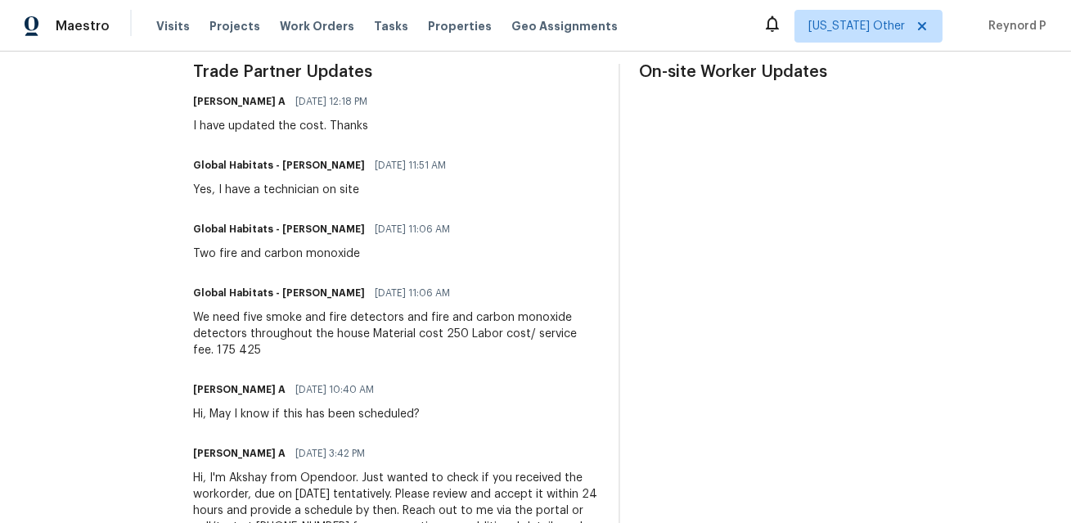
scroll to position [449, 0]
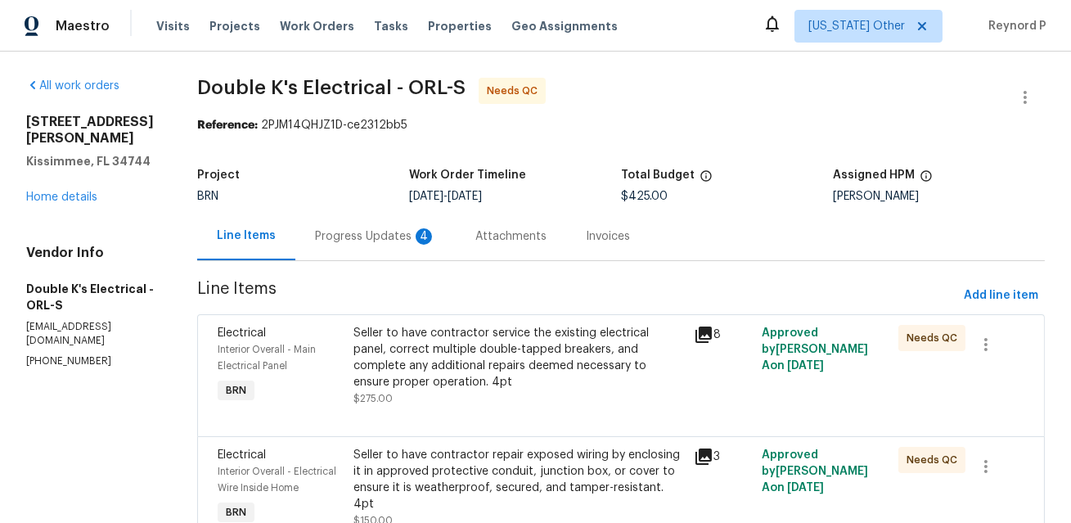
scroll to position [83, 0]
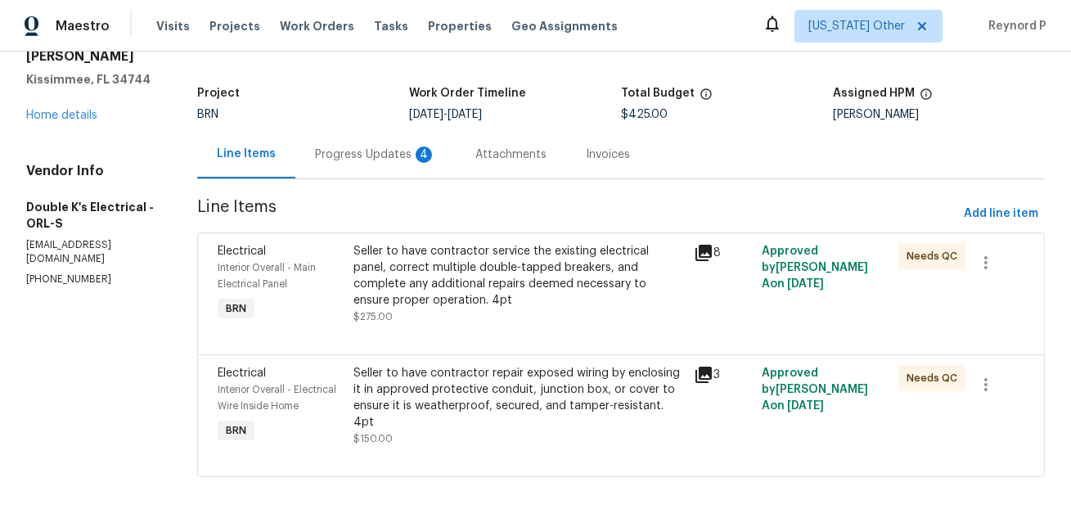
click at [380, 158] on div "Progress Updates 4" at bounding box center [375, 154] width 121 height 16
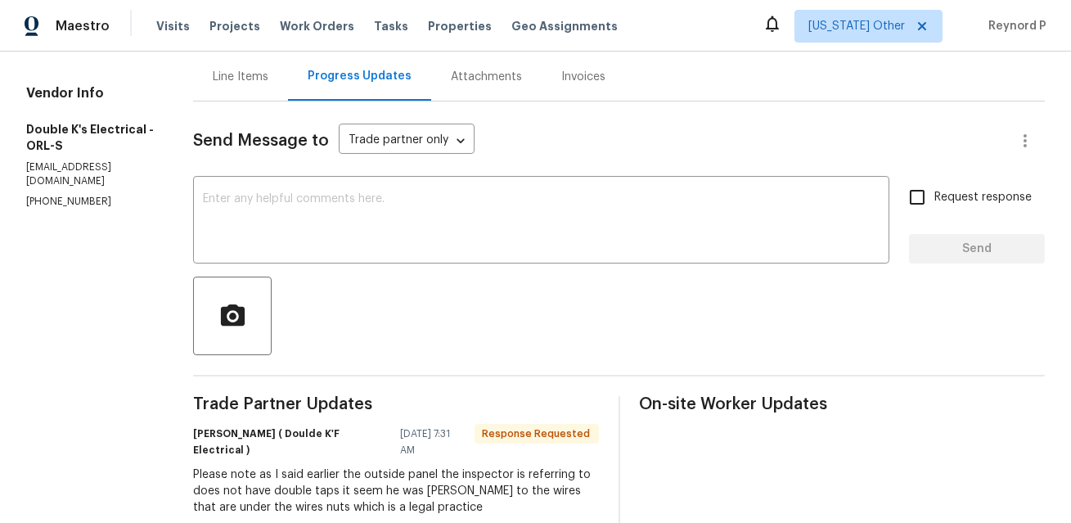
scroll to position [31, 0]
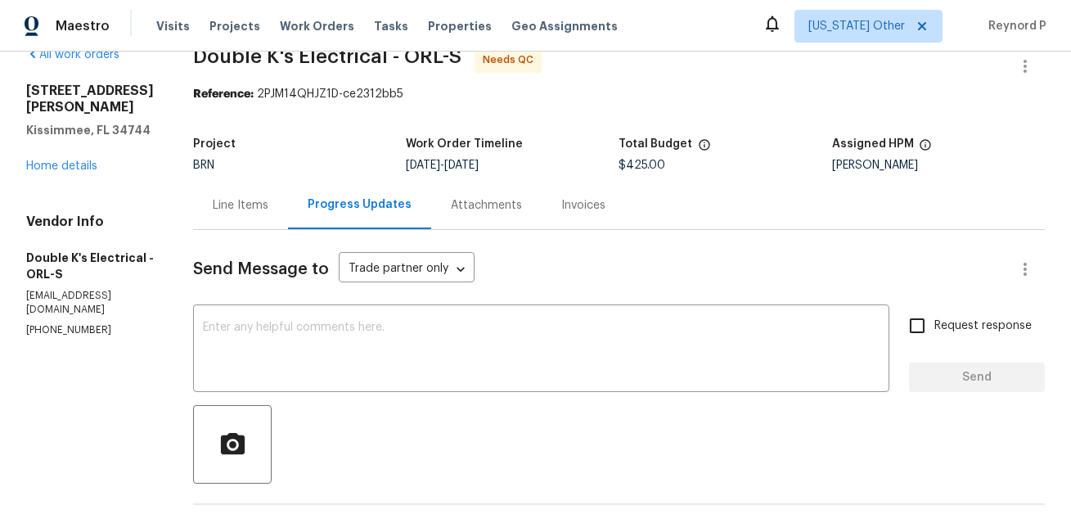
click at [269, 193] on div "Line Items" at bounding box center [240, 205] width 95 height 48
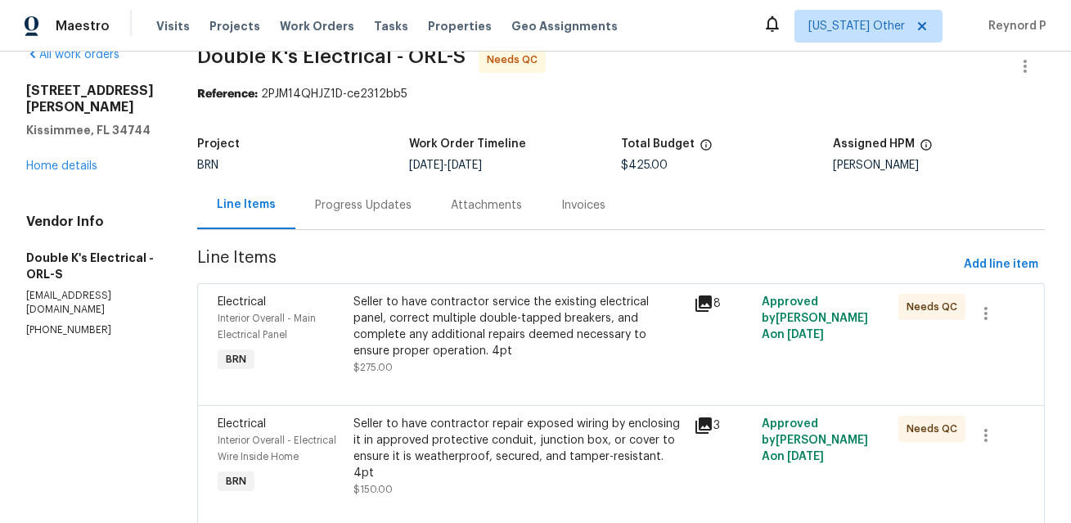
scroll to position [83, 0]
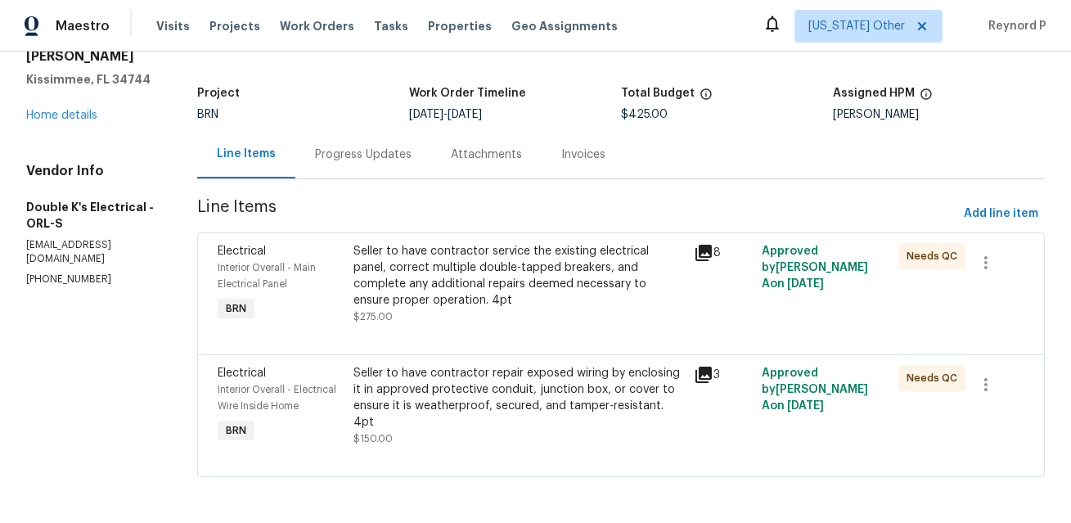
click at [346, 161] on div "Progress Updates" at bounding box center [363, 154] width 136 height 48
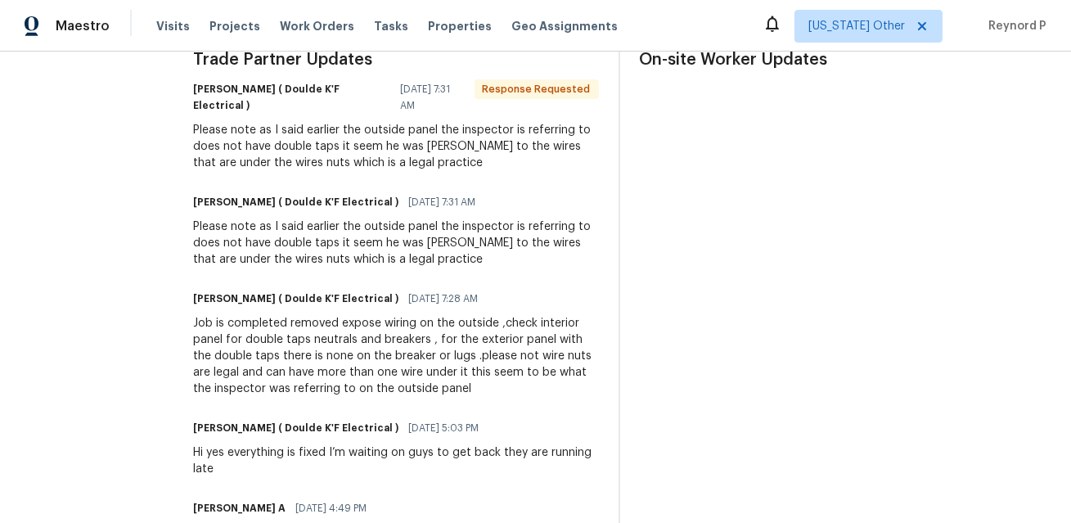
scroll to position [424, 0]
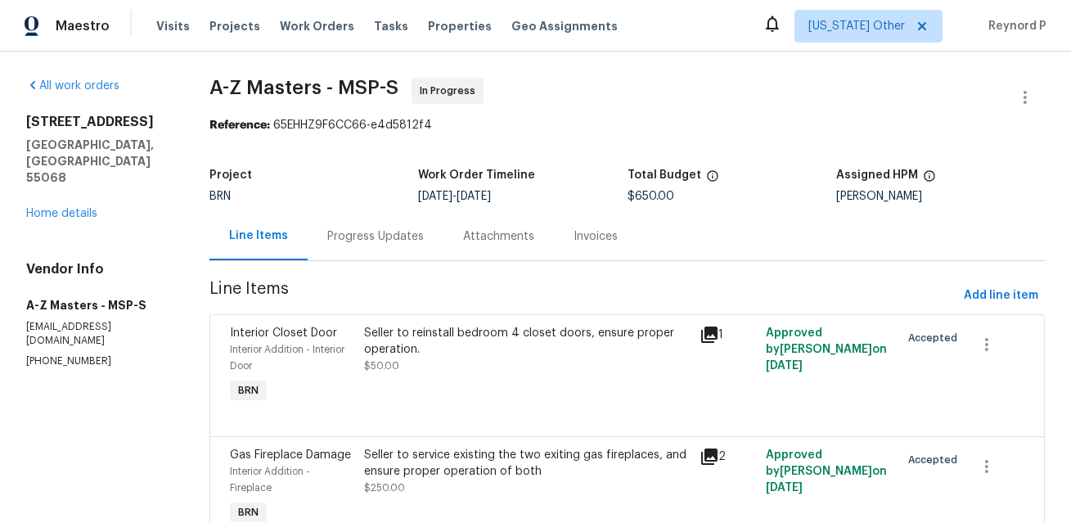
click at [362, 219] on div "Progress Updates" at bounding box center [376, 236] width 136 height 48
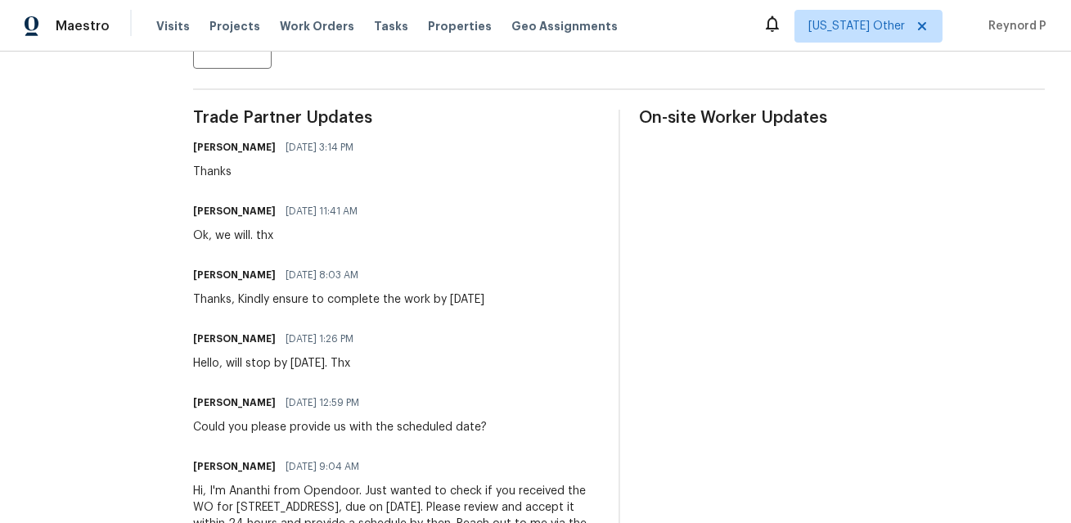
scroll to position [436, 0]
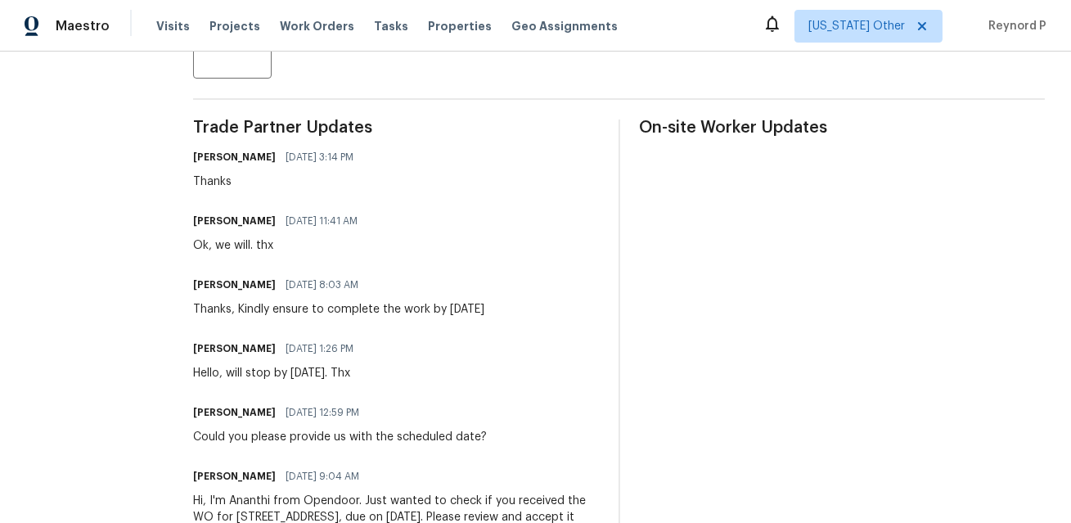
click at [496, 238] on div "[PERSON_NAME] [DATE] 11:41 AM Ok, we will. thx" at bounding box center [396, 231] width 406 height 44
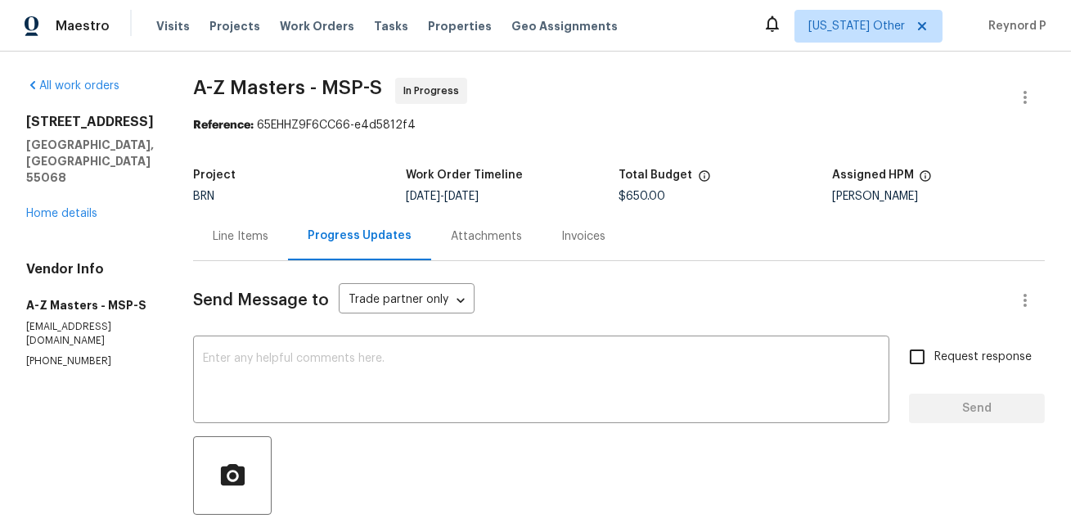
scroll to position [204, 0]
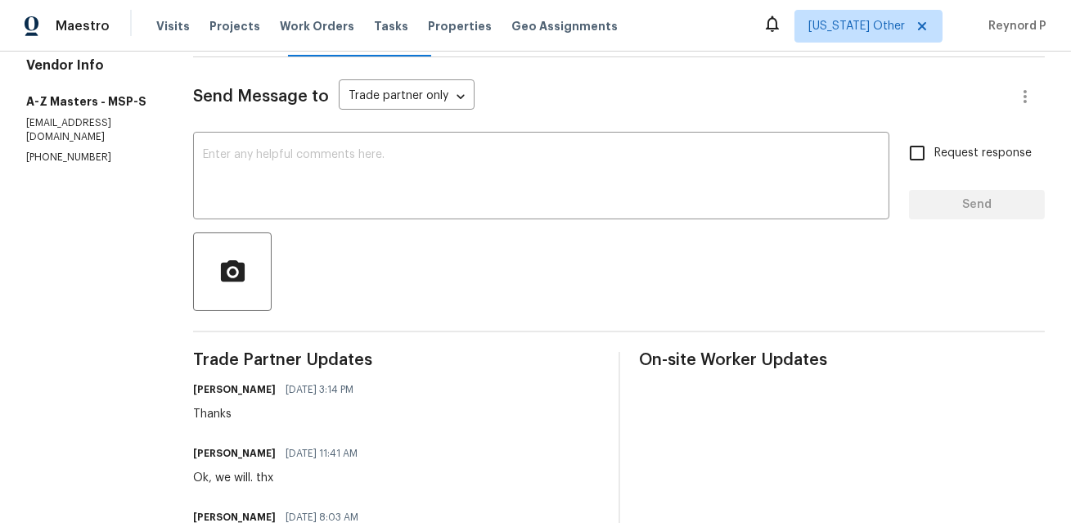
click at [435, 320] on div "Send Message to Trade partner only Trade partner only ​ x ​ Request response Se…" at bounding box center [619, 441] width 852 height 769
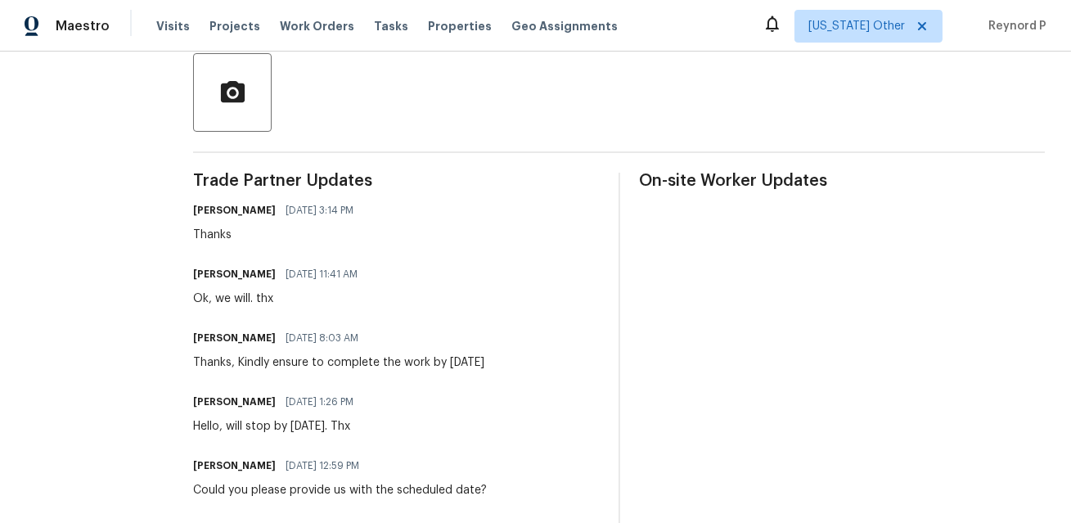
scroll to position [381, 0]
click at [509, 268] on div "[PERSON_NAME] [DATE] 11:41 AM Ok, we will. thx" at bounding box center [396, 286] width 406 height 44
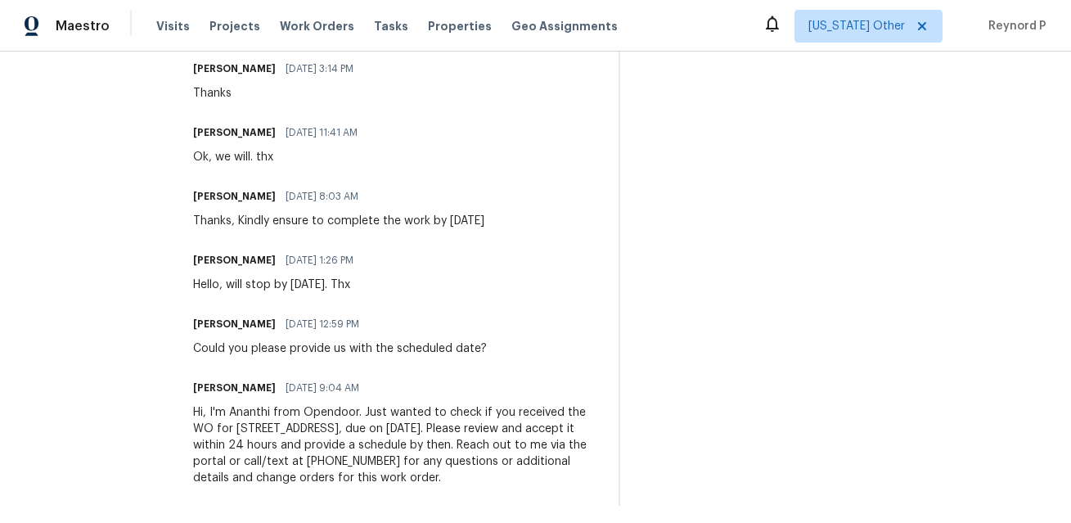
scroll to position [534, 0]
